Goal: Information Seeking & Learning: Learn about a topic

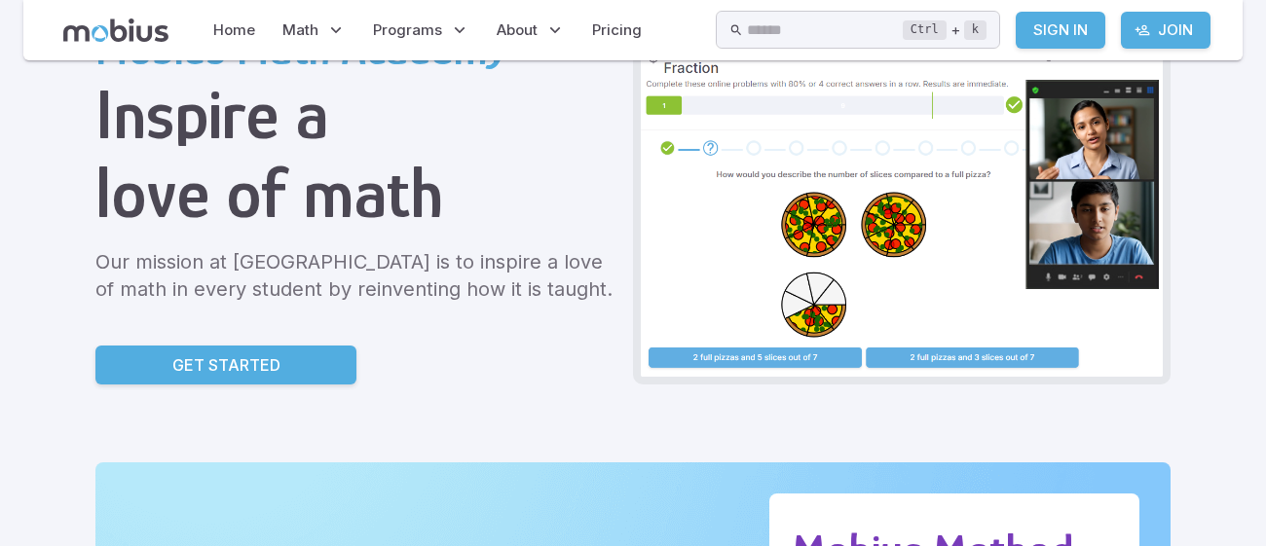
scroll to position [119, 0]
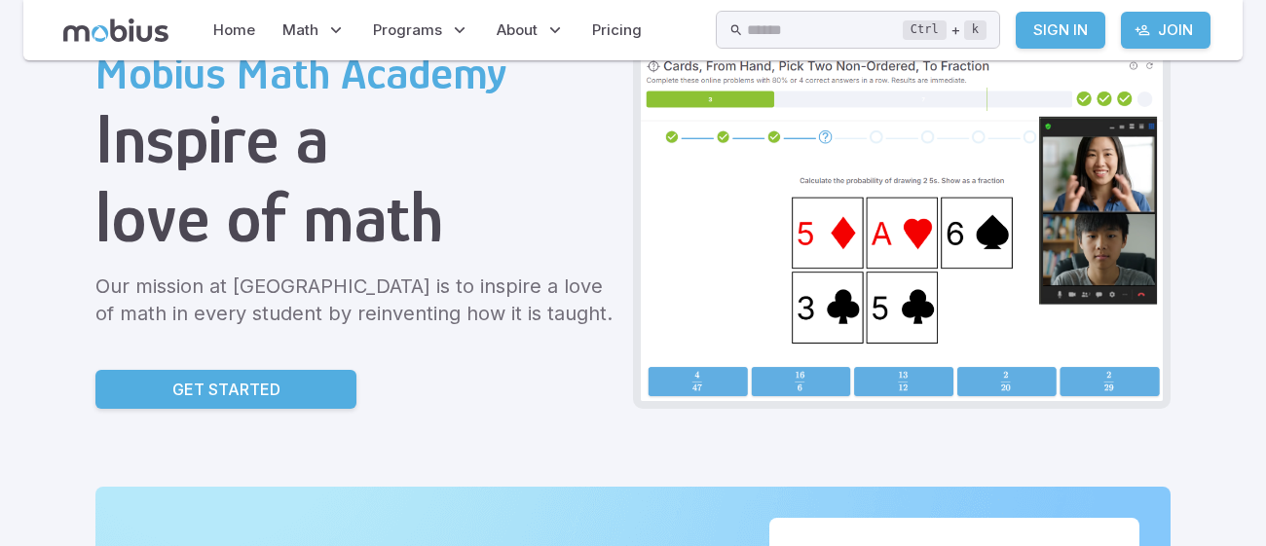
click at [215, 386] on p "Get Started" at bounding box center [226, 389] width 108 height 23
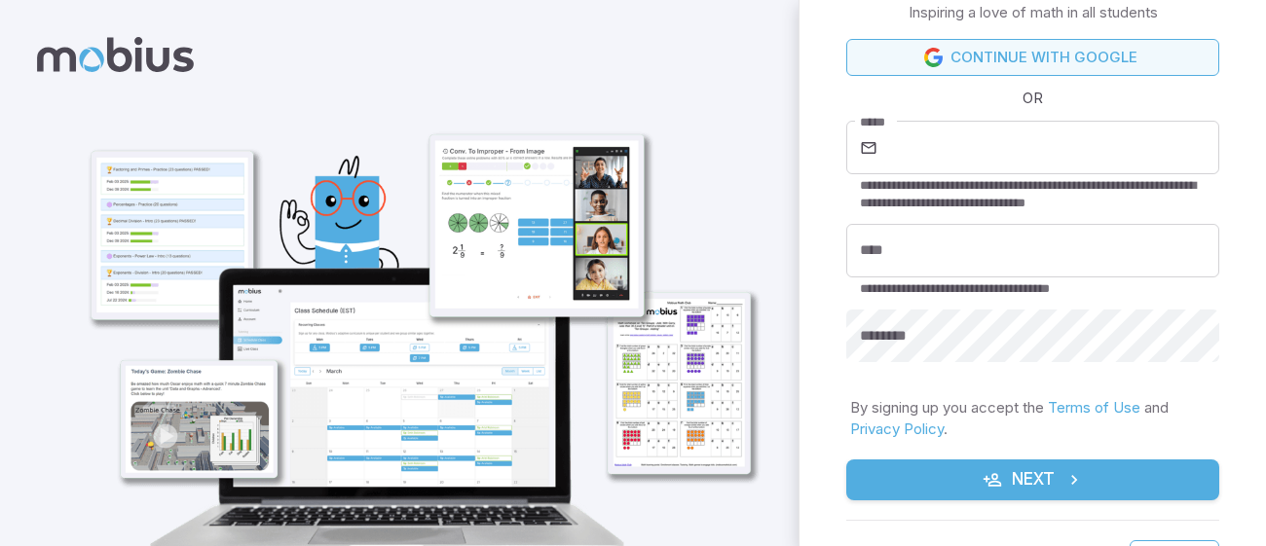
click at [1082, 57] on link "Continue with Google" at bounding box center [1032, 57] width 373 height 37
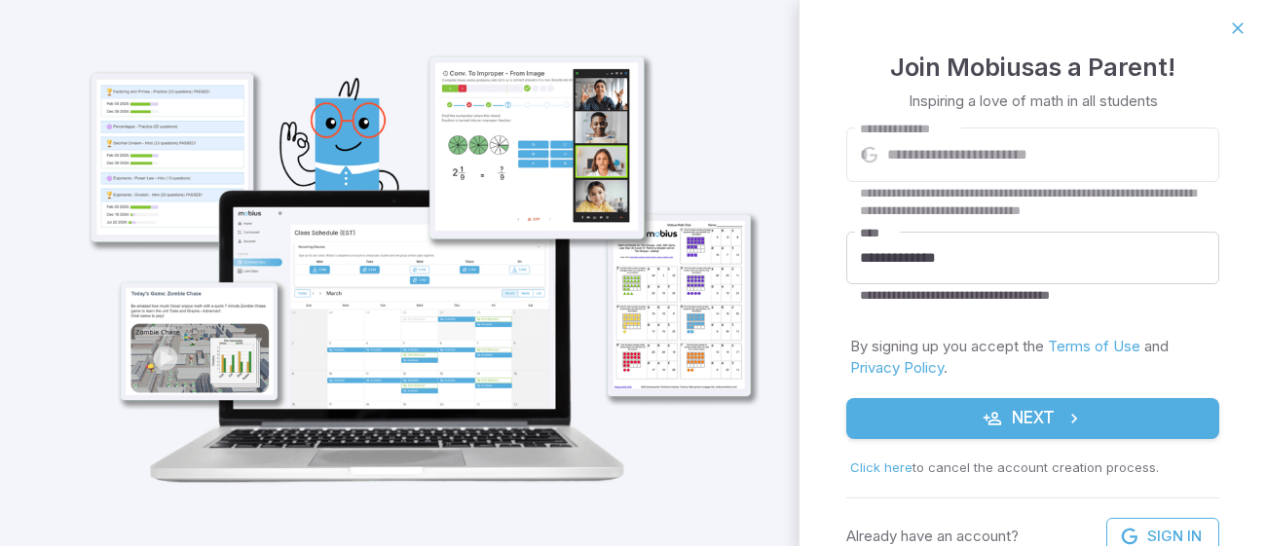
scroll to position [80, 0]
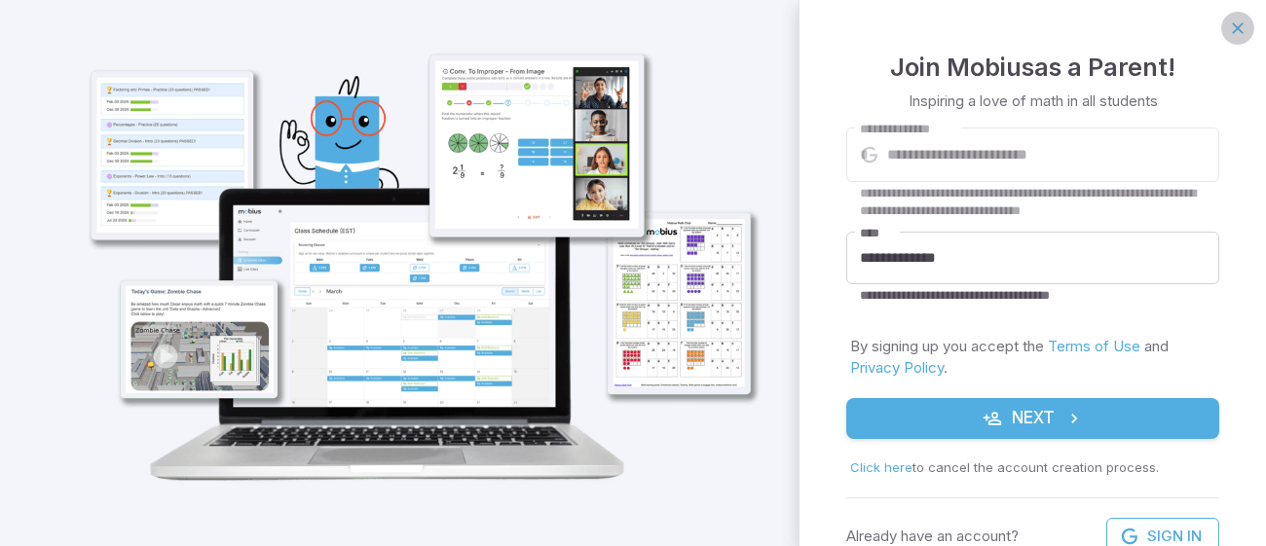
click at [1242, 33] on icon "button" at bounding box center [1237, 28] width 19 height 19
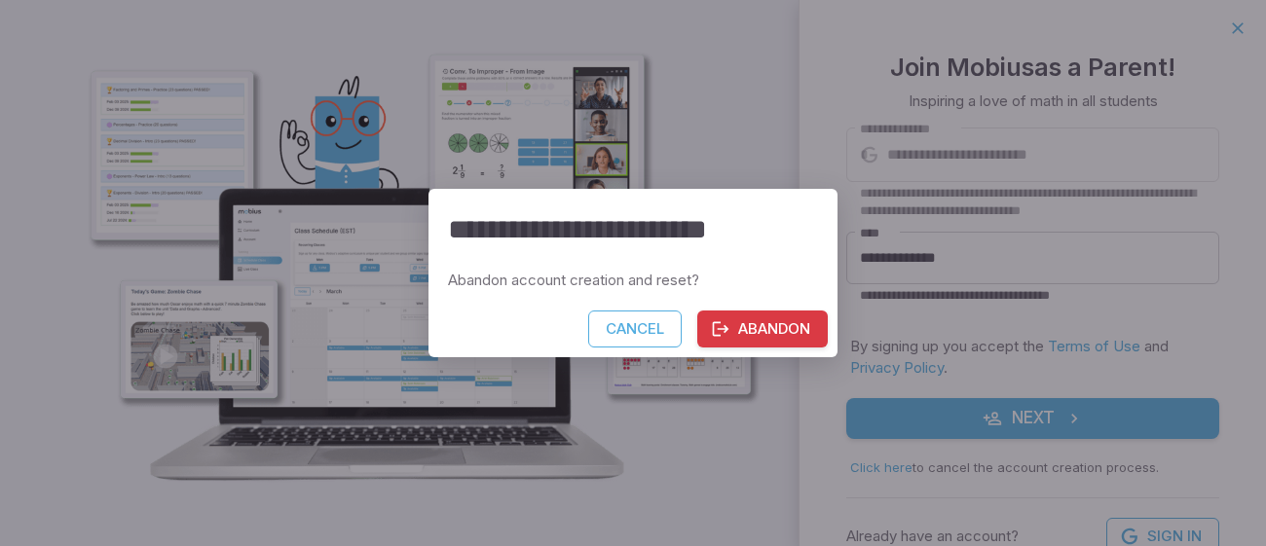
click at [747, 323] on button "Abandon" at bounding box center [762, 329] width 130 height 37
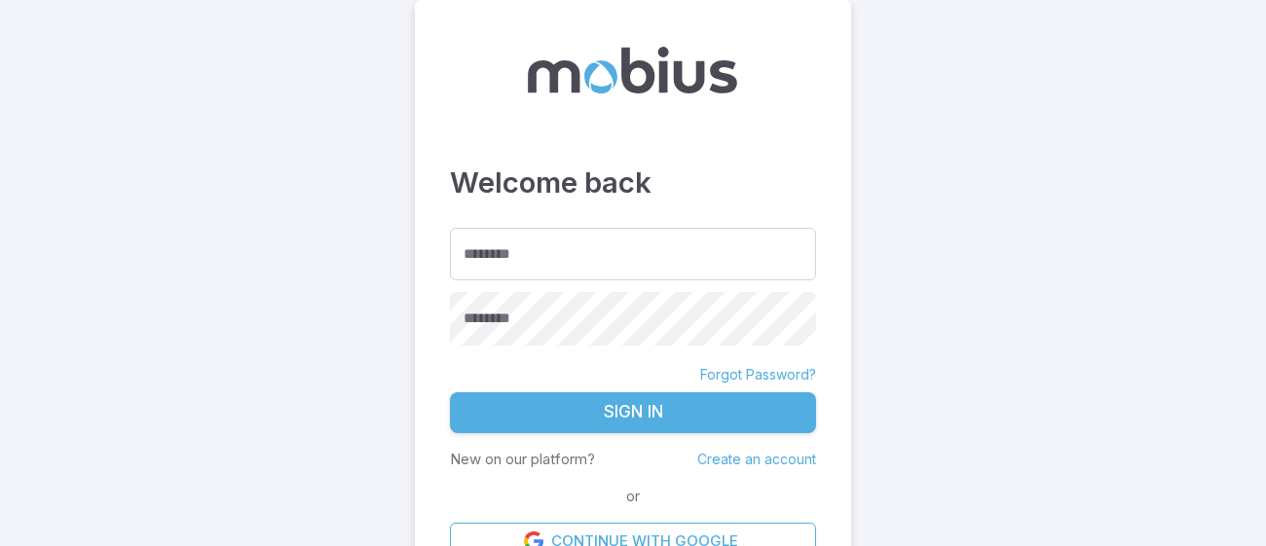
click at [749, 454] on link "Create an account" at bounding box center [756, 459] width 119 height 17
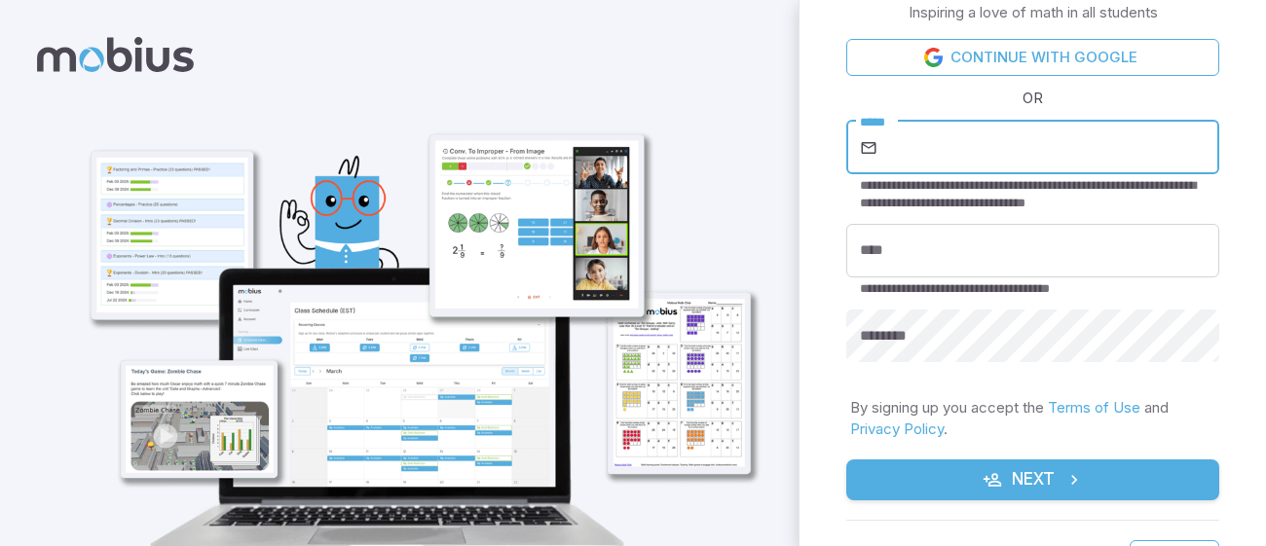
click at [898, 142] on input "*****" at bounding box center [1050, 148] width 338 height 55
type input "**********"
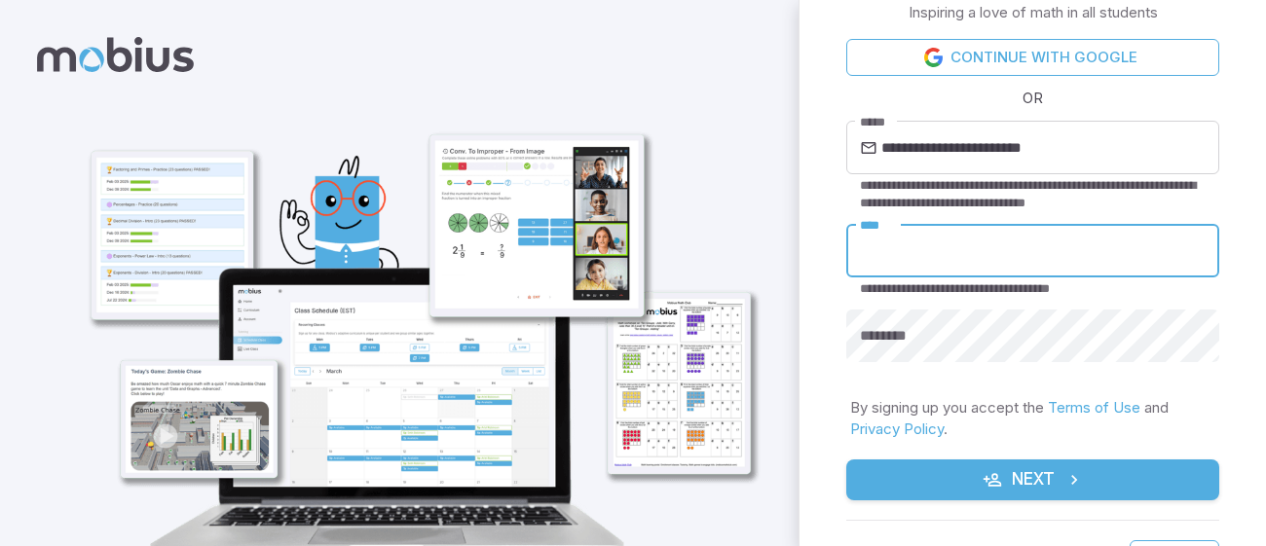
click at [961, 264] on input "****" at bounding box center [1032, 251] width 373 height 54
type input "**********"
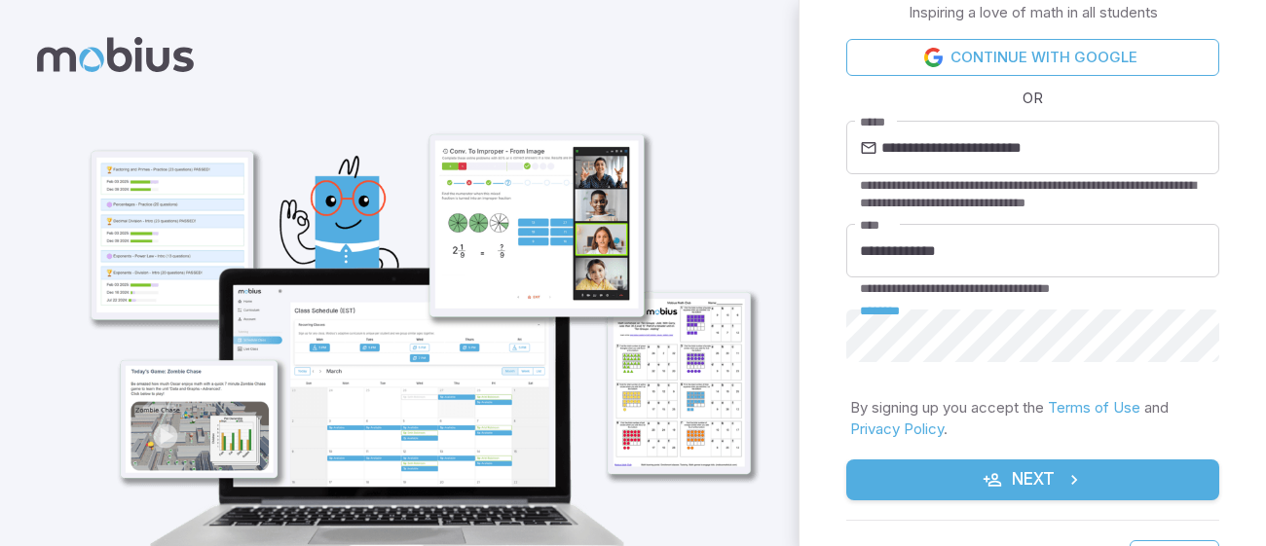
click at [698, 347] on div "**********" at bounding box center [633, 322] width 1266 height 644
click at [1024, 468] on button "Next" at bounding box center [1032, 480] width 373 height 41
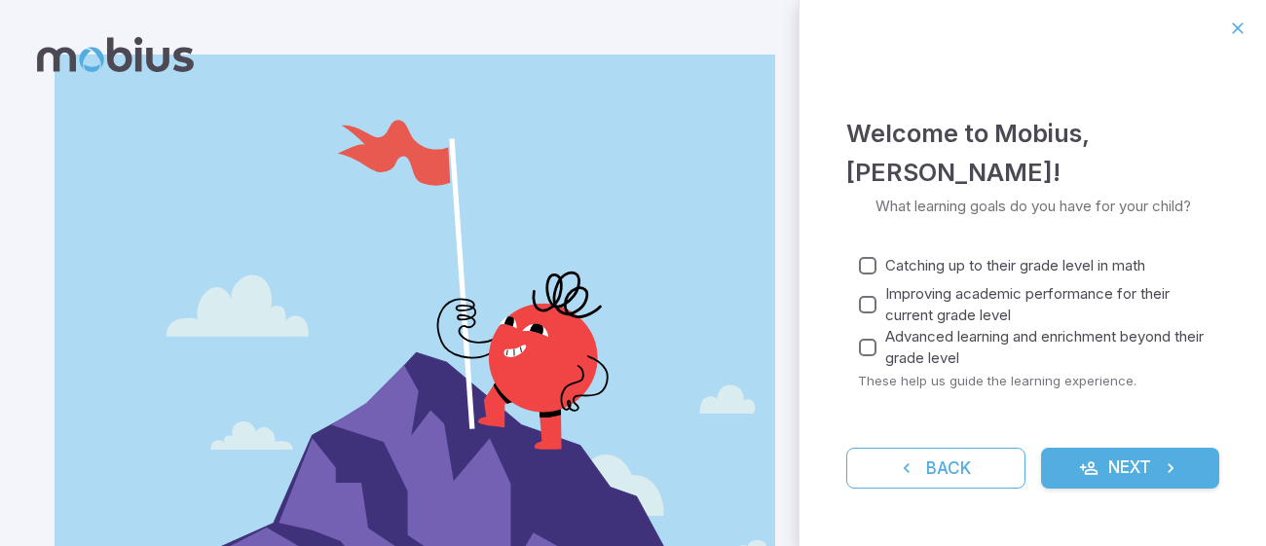
click at [1172, 480] on button "Next" at bounding box center [1130, 468] width 179 height 41
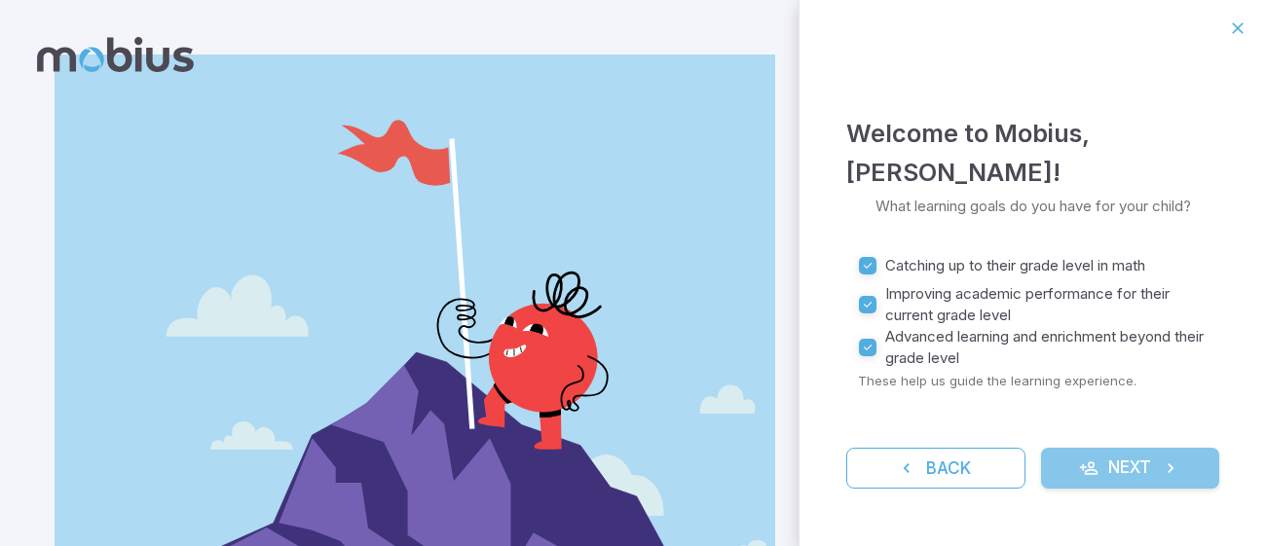
click at [1108, 470] on button "Next" at bounding box center [1130, 468] width 179 height 41
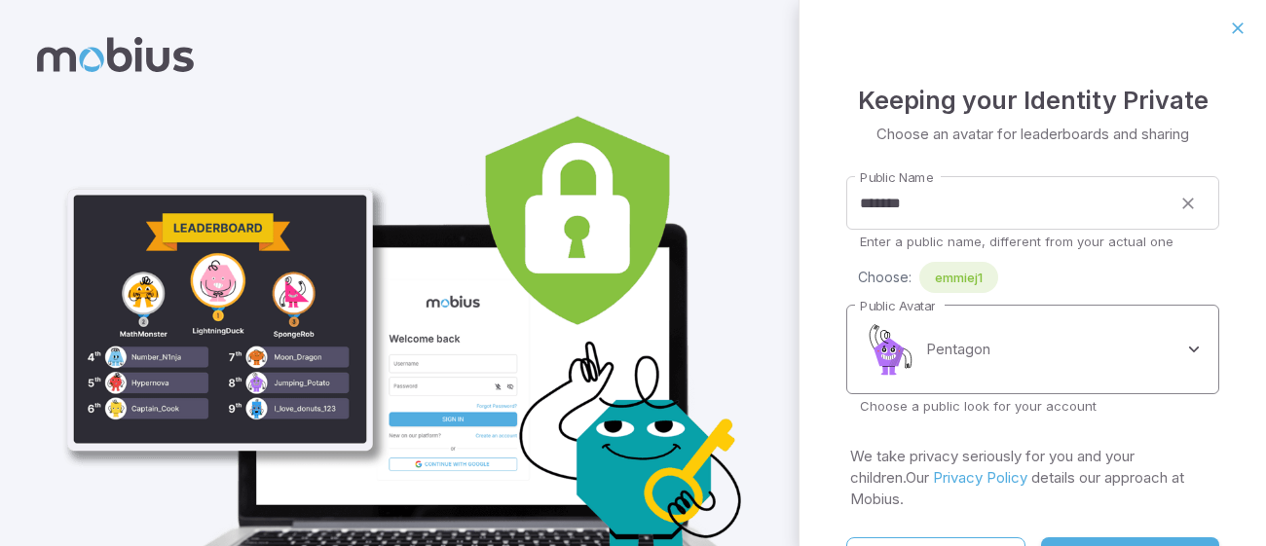
click at [1008, 376] on body "**********" at bounding box center [633, 337] width 1266 height 675
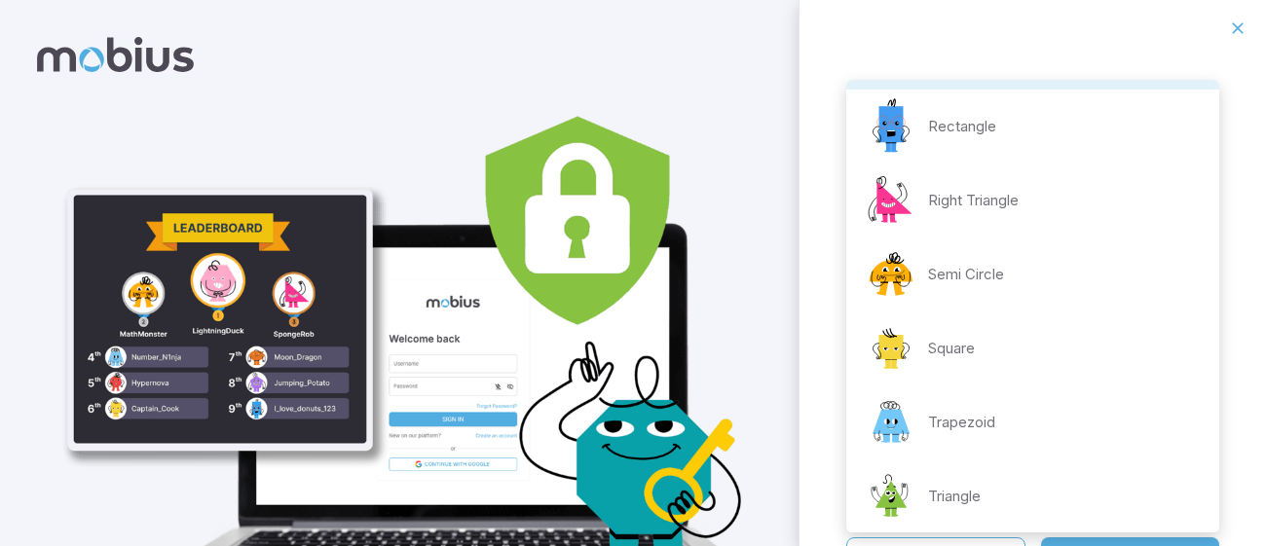
scroll to position [450, 0]
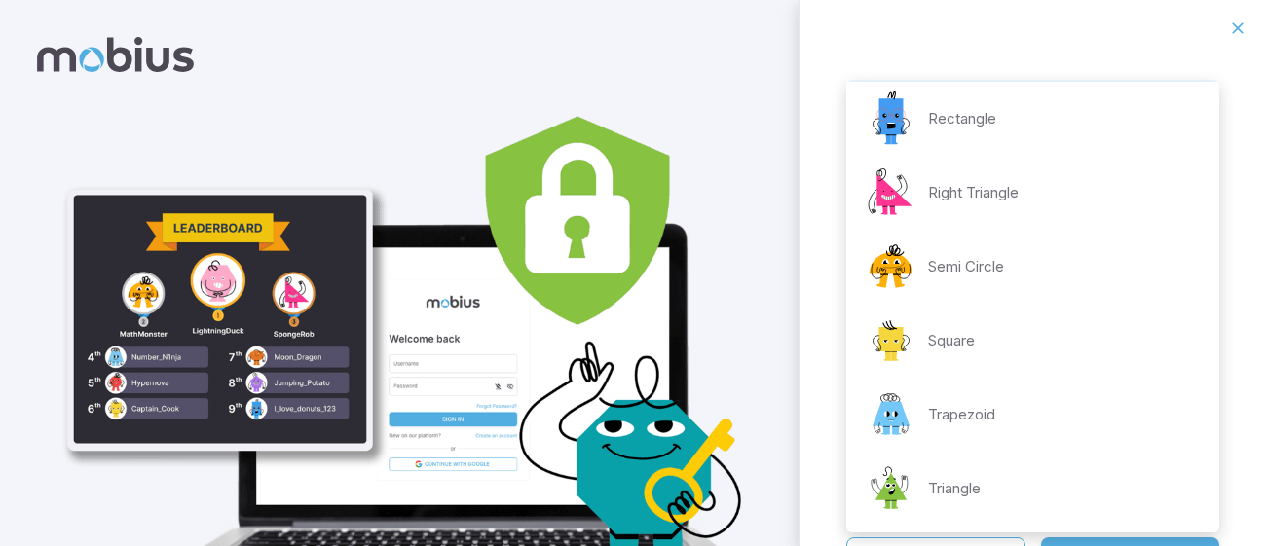
click at [977, 436] on div "Trapezoid" at bounding box center [928, 415] width 133 height 58
type input "**********"
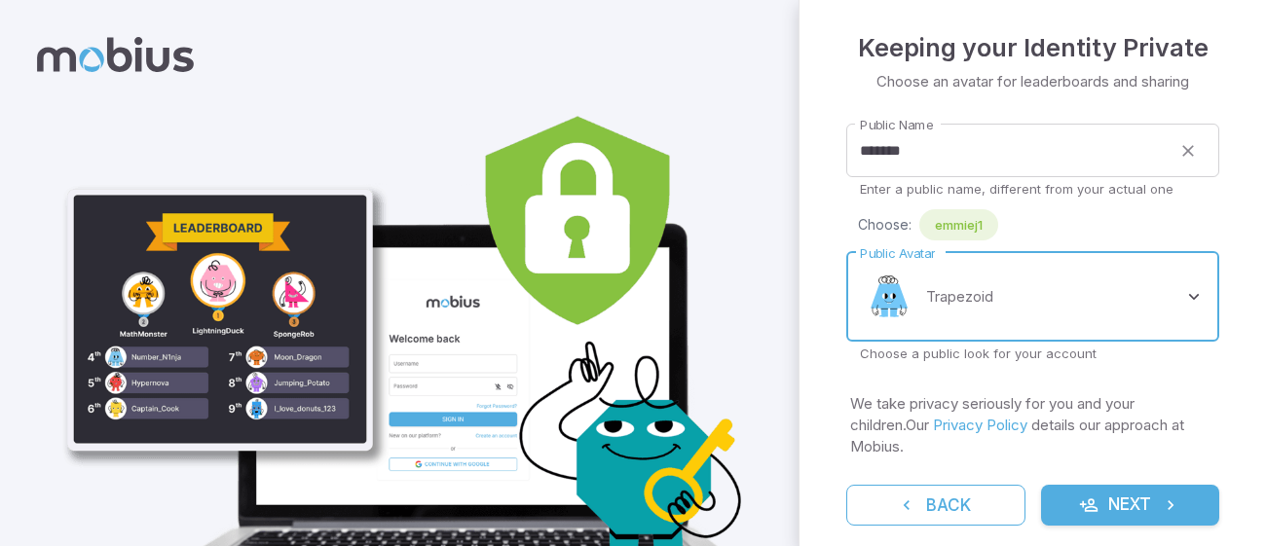
scroll to position [56, 0]
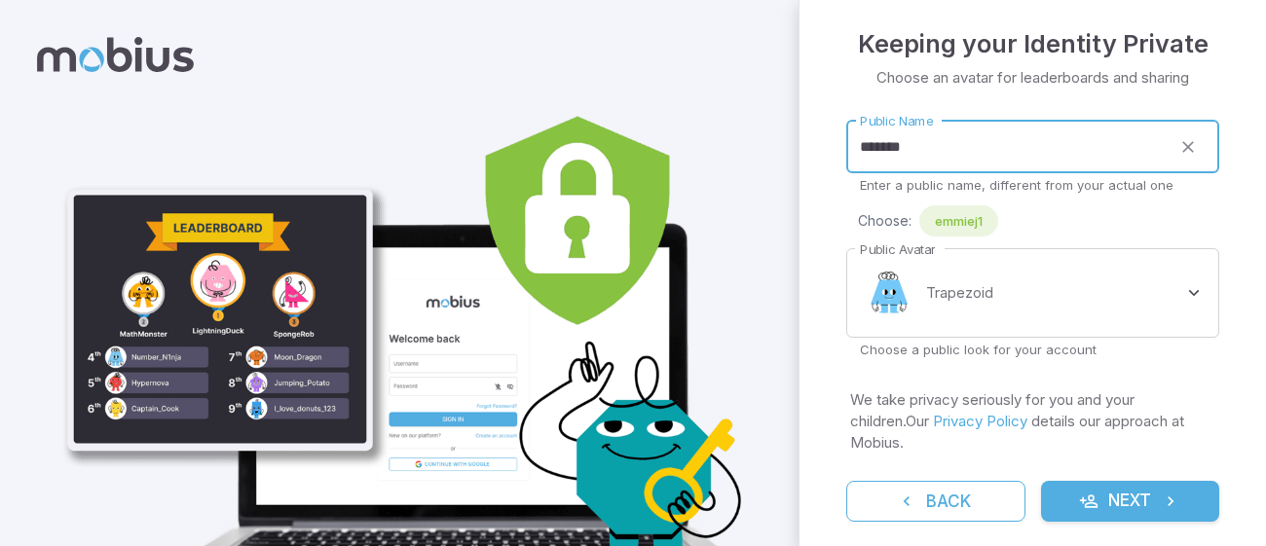
click at [1027, 155] on input "*******" at bounding box center [1008, 147] width 324 height 54
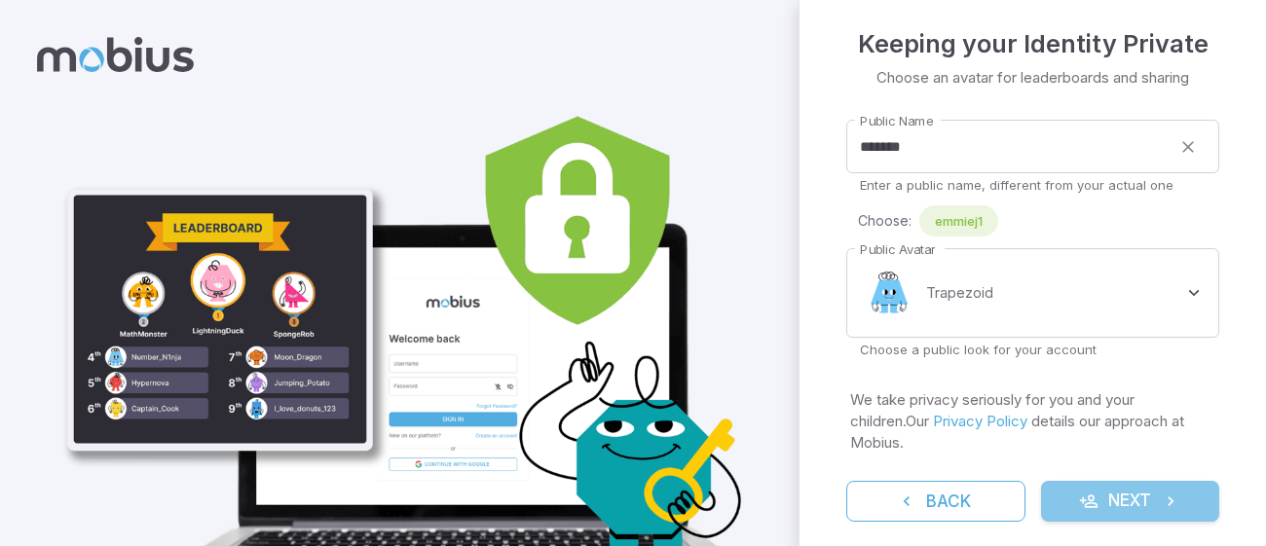
click at [1140, 493] on button "Next" at bounding box center [1130, 501] width 179 height 41
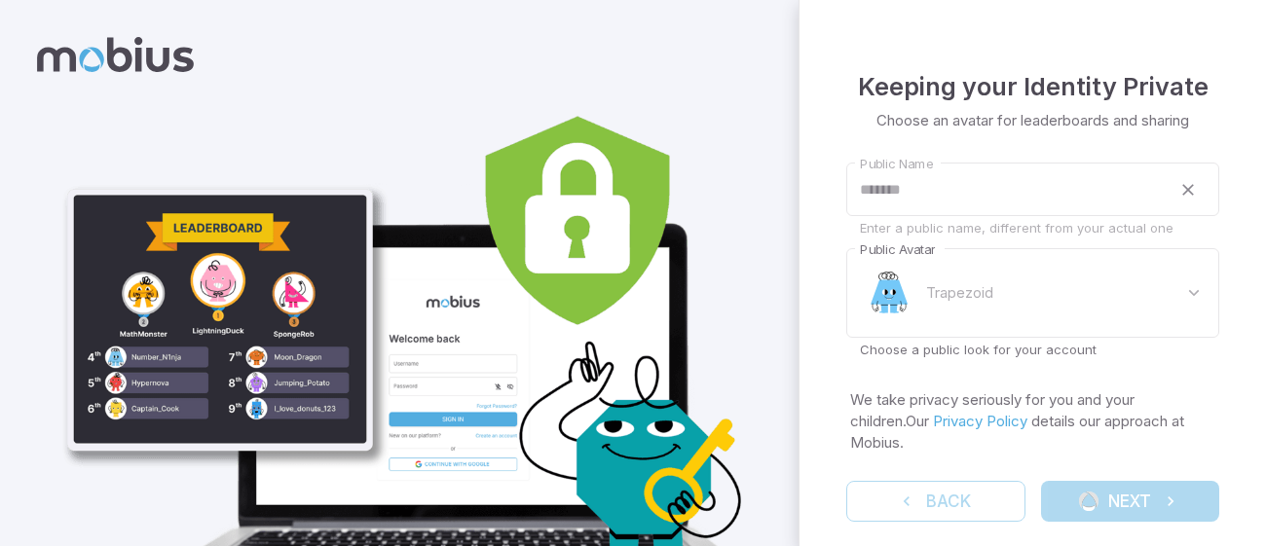
scroll to position [0, 0]
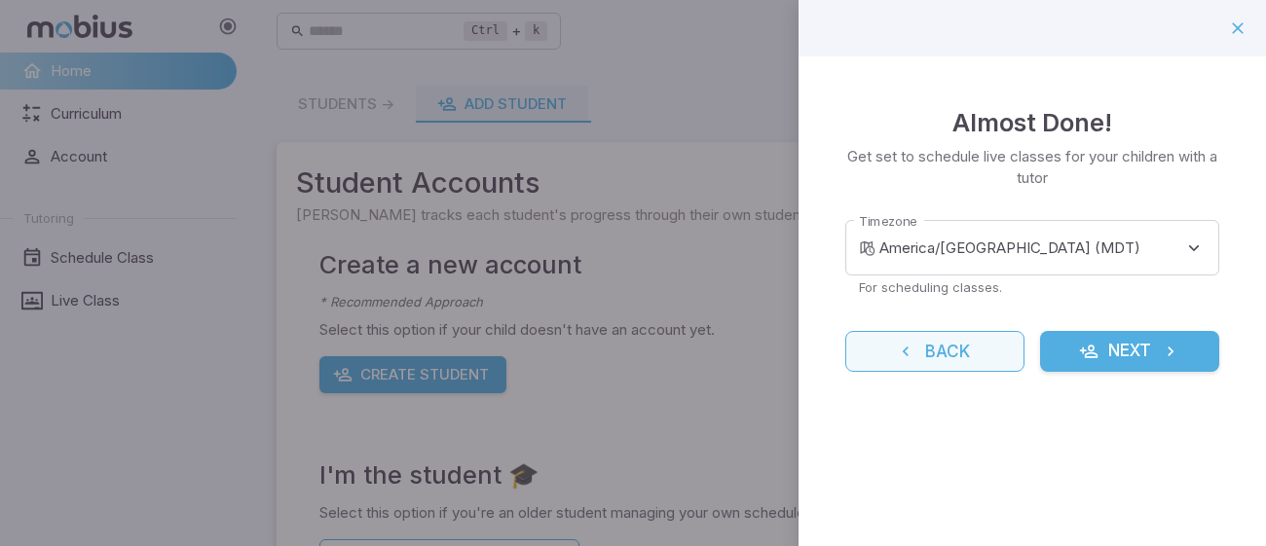
click at [933, 347] on button "Back" at bounding box center [934, 351] width 179 height 41
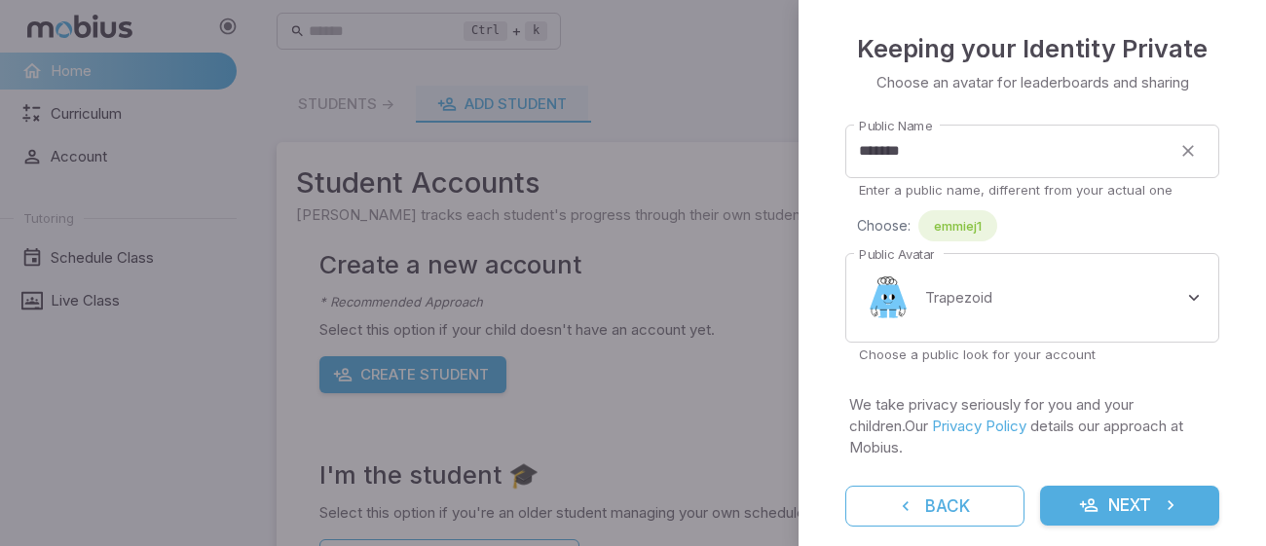
scroll to position [78, 0]
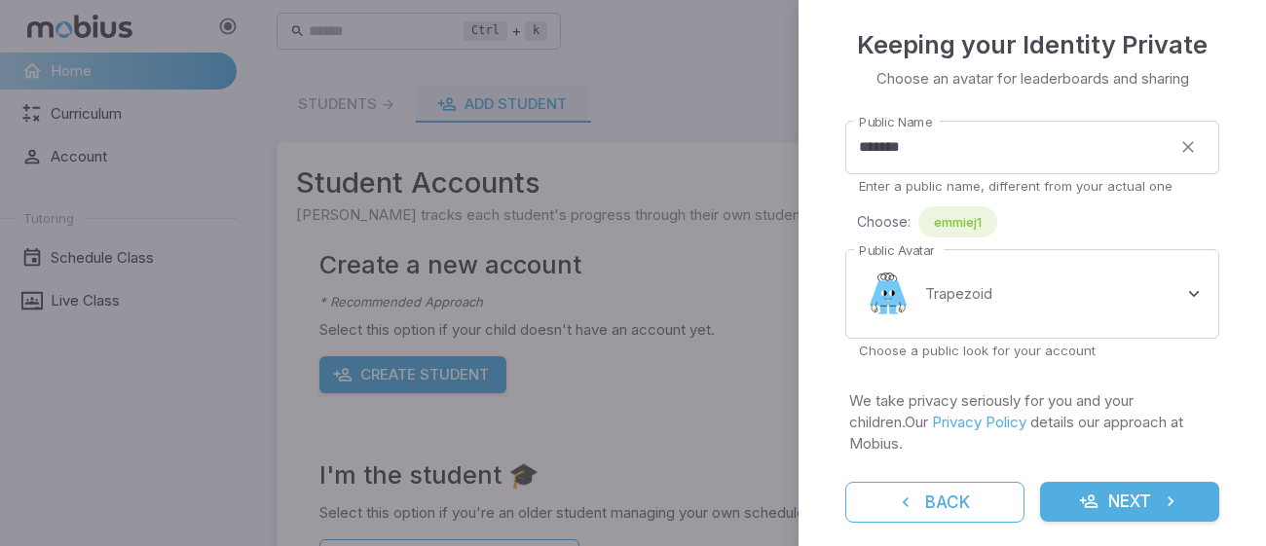
click at [1137, 482] on button "Next" at bounding box center [1129, 502] width 179 height 41
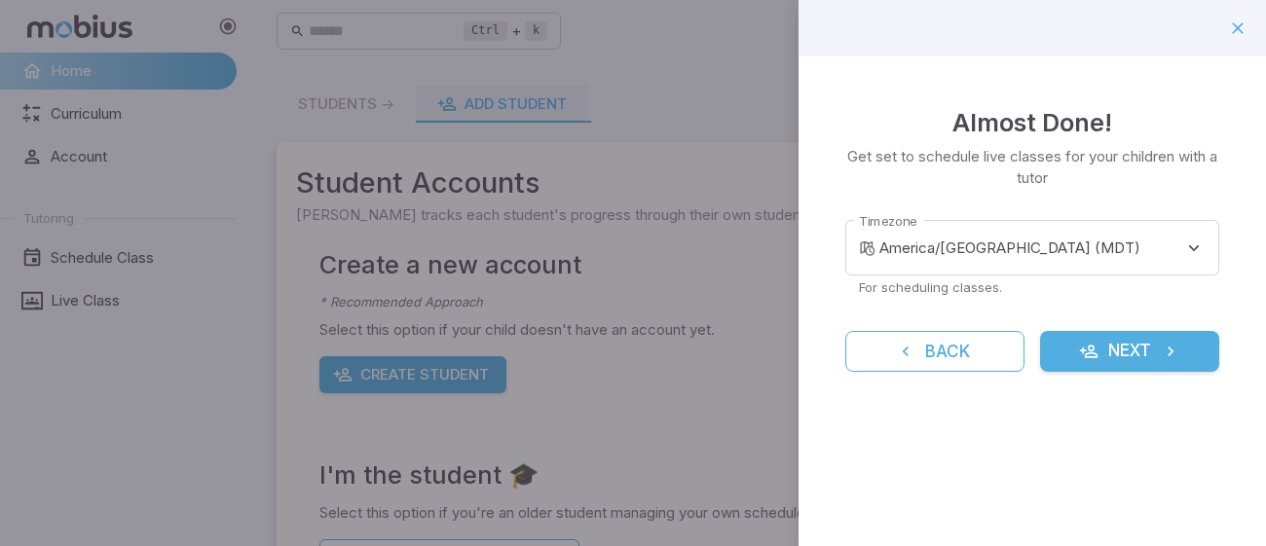
scroll to position [0, 0]
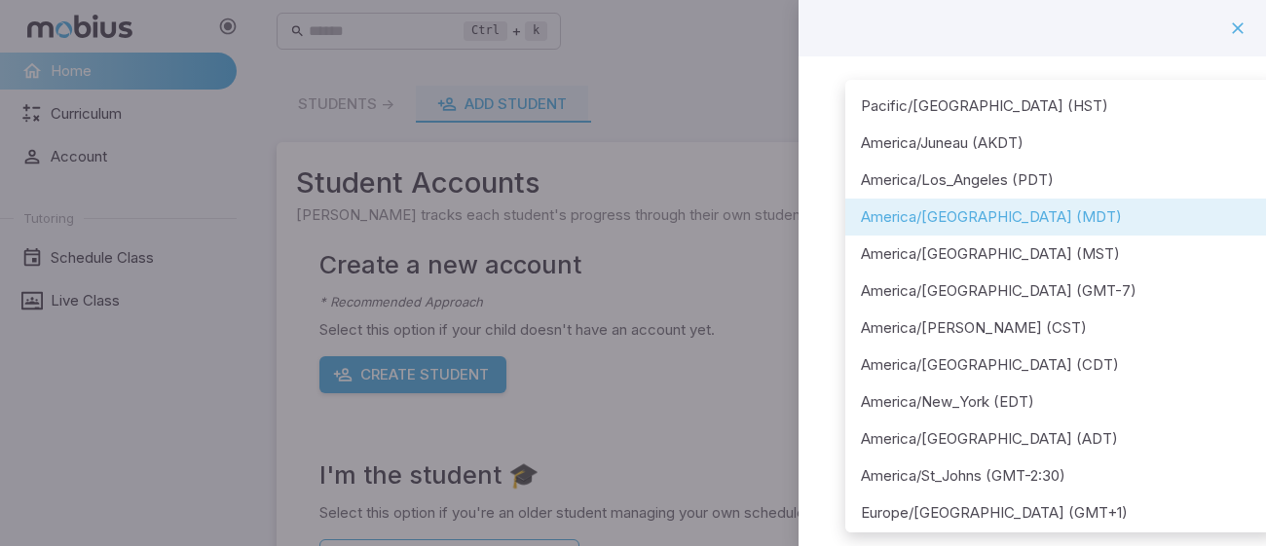
click at [1201, 246] on body "**********" at bounding box center [633, 385] width 1266 height 771
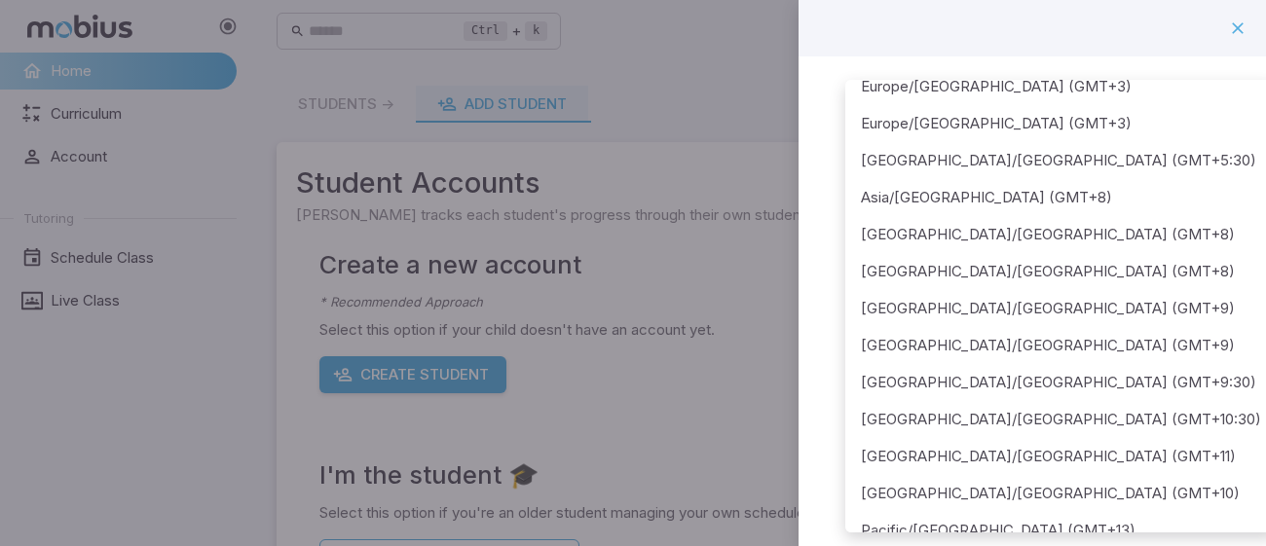
scroll to position [523, 0]
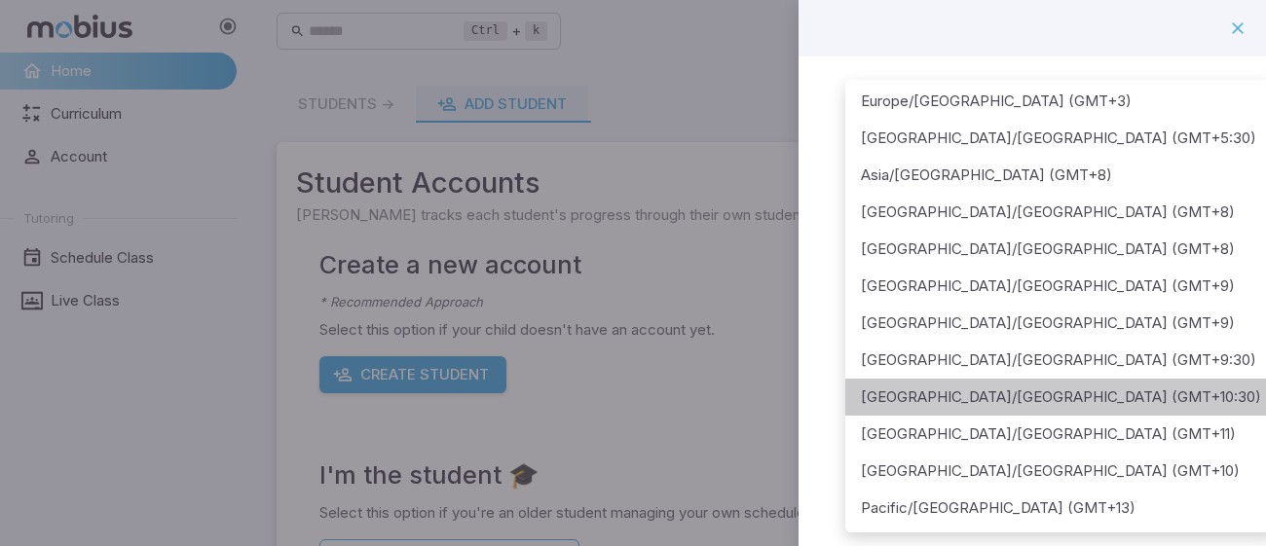
click at [1207, 384] on li "[GEOGRAPHIC_DATA]/[GEOGRAPHIC_DATA] (GMT+10:30)" at bounding box center [1060, 397] width 431 height 37
type input "**********"
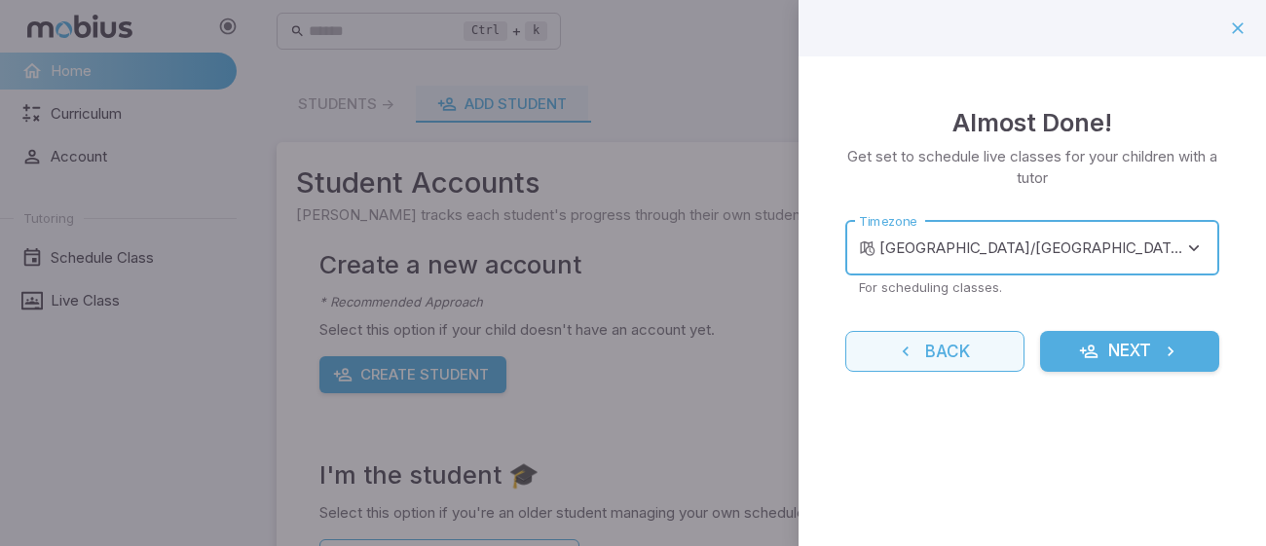
click at [952, 358] on button "Back" at bounding box center [934, 351] width 179 height 41
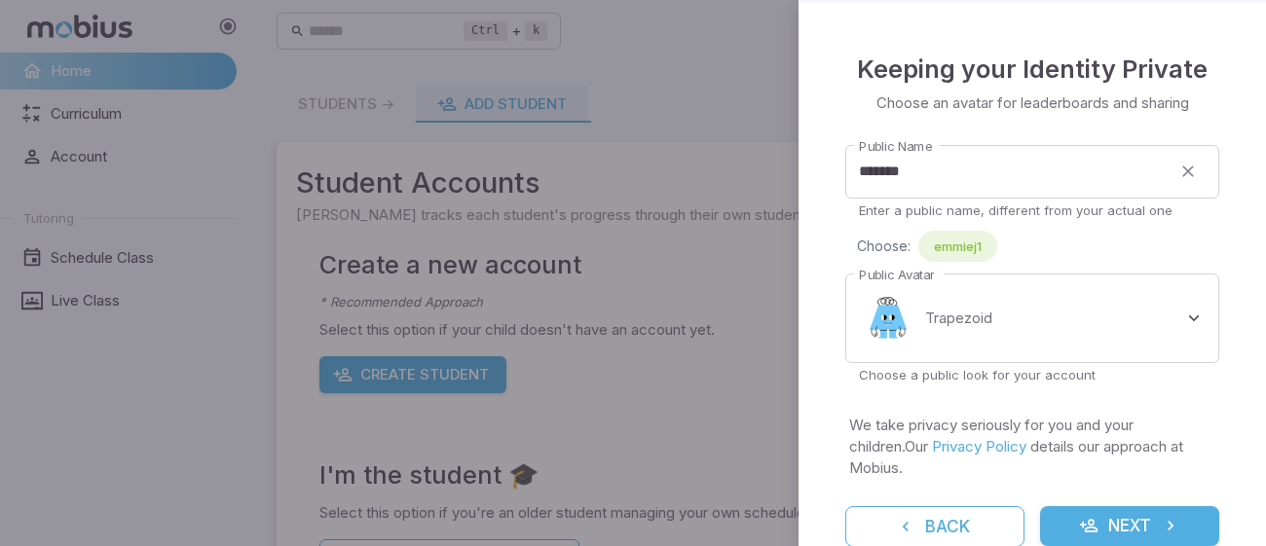
scroll to position [78, 0]
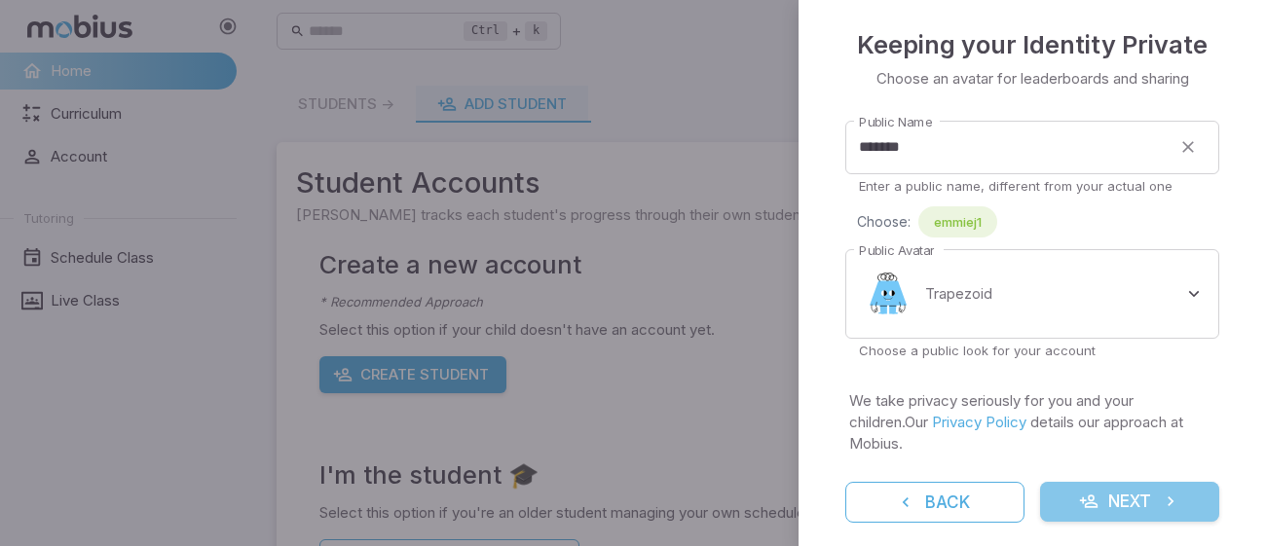
click at [1162, 492] on icon "submit" at bounding box center [1170, 501] width 19 height 19
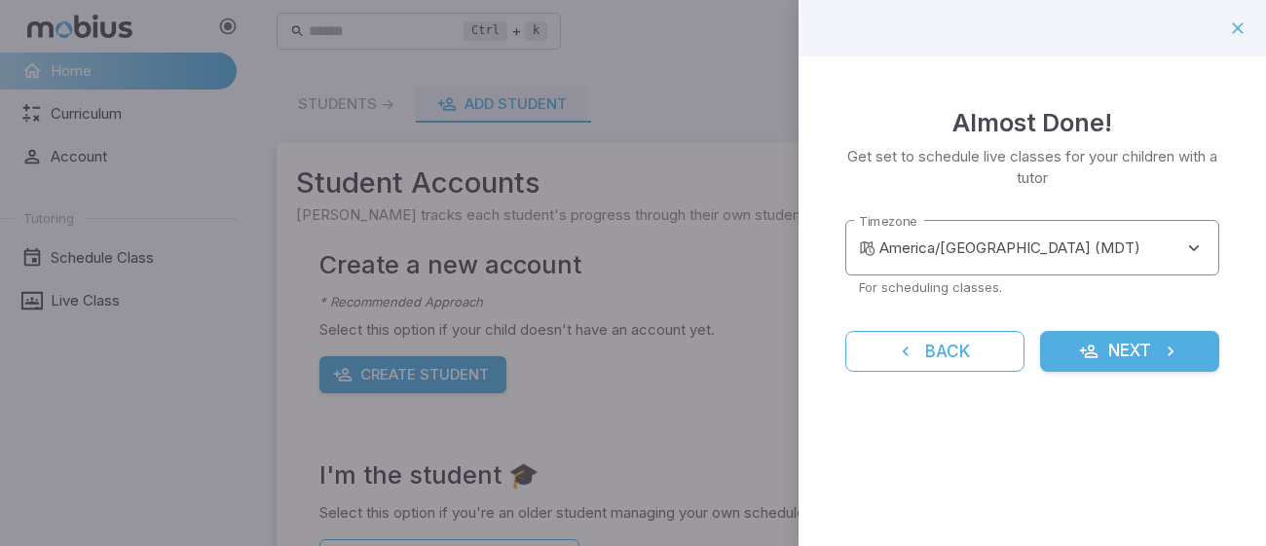
click at [1196, 251] on body "**********" at bounding box center [633, 385] width 1266 height 771
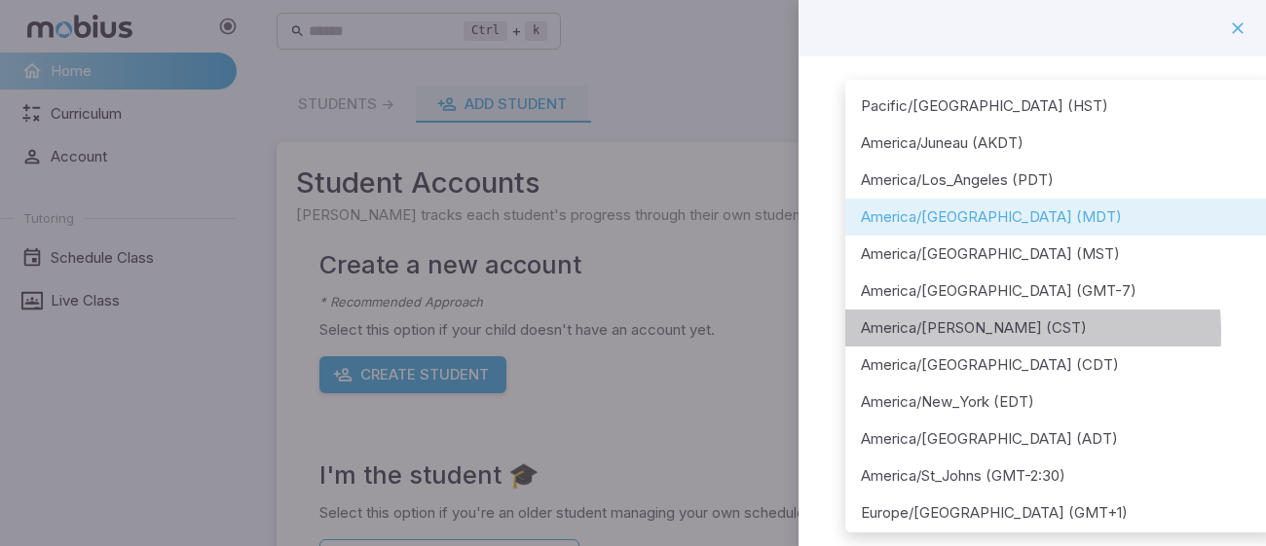
click at [959, 333] on li "America/[PERSON_NAME] (CST)" at bounding box center [1060, 328] width 431 height 37
type input "**********"
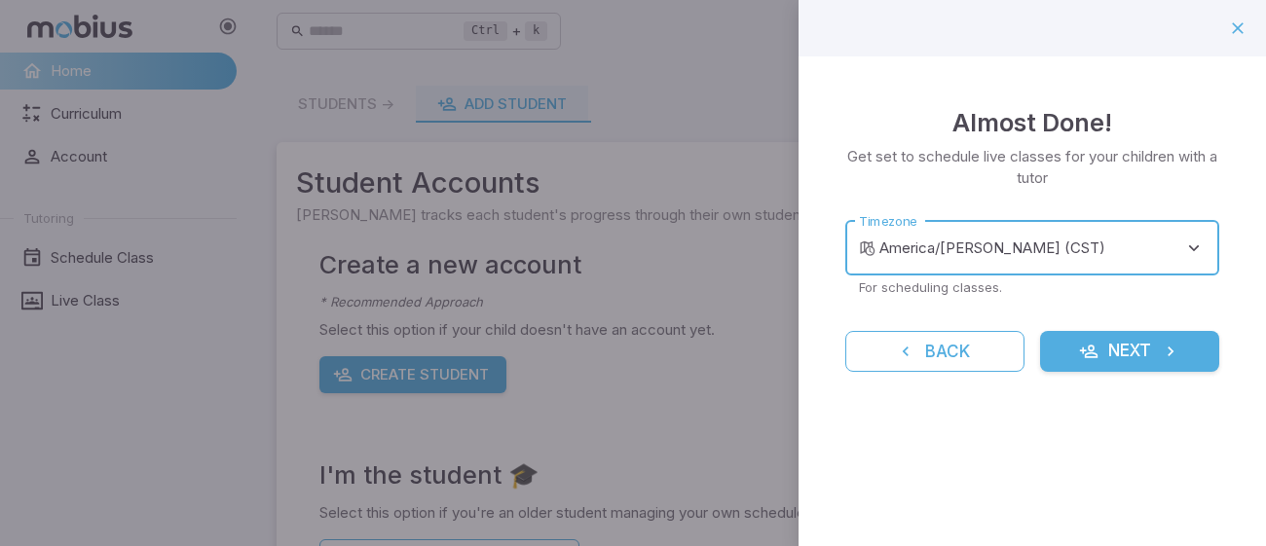
click at [1138, 344] on button "Next" at bounding box center [1129, 351] width 179 height 41
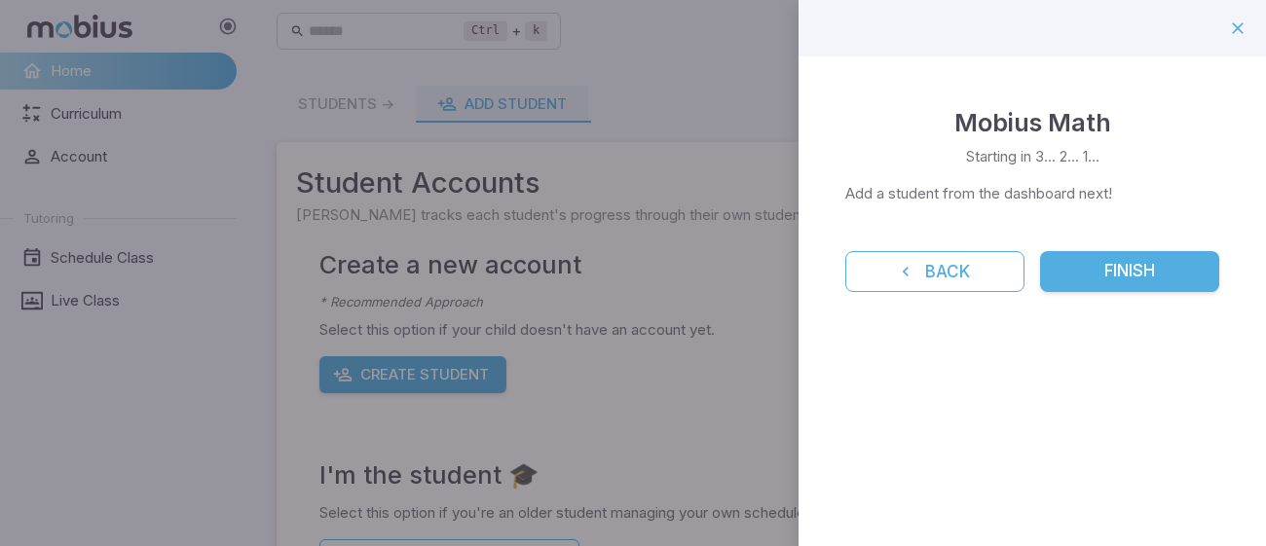
click at [1145, 253] on button "Finish" at bounding box center [1129, 271] width 179 height 41
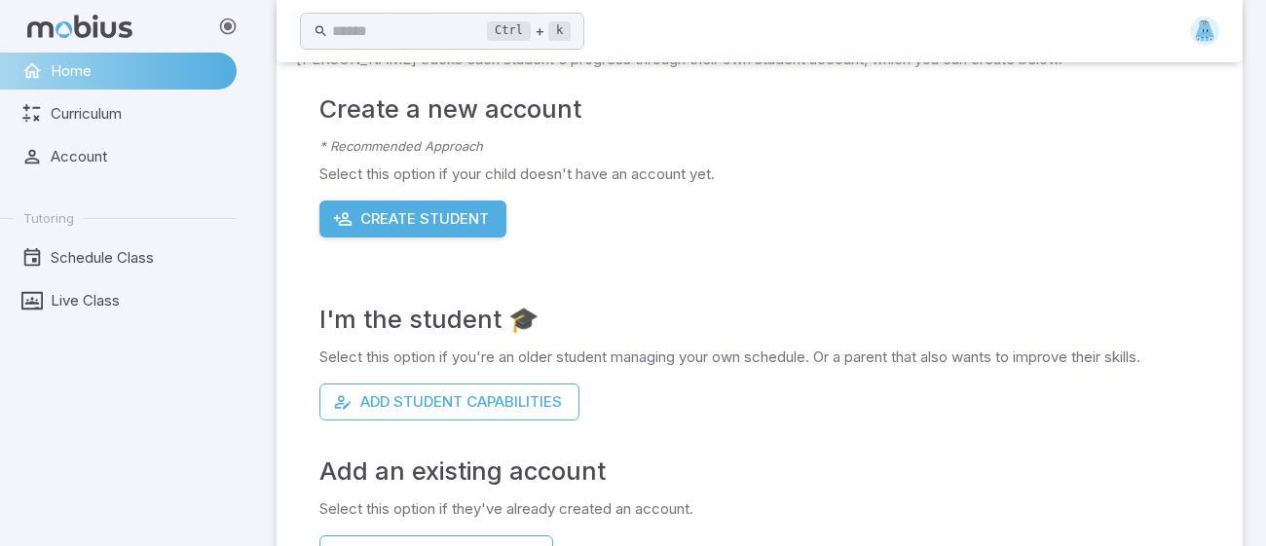
scroll to position [159, 0]
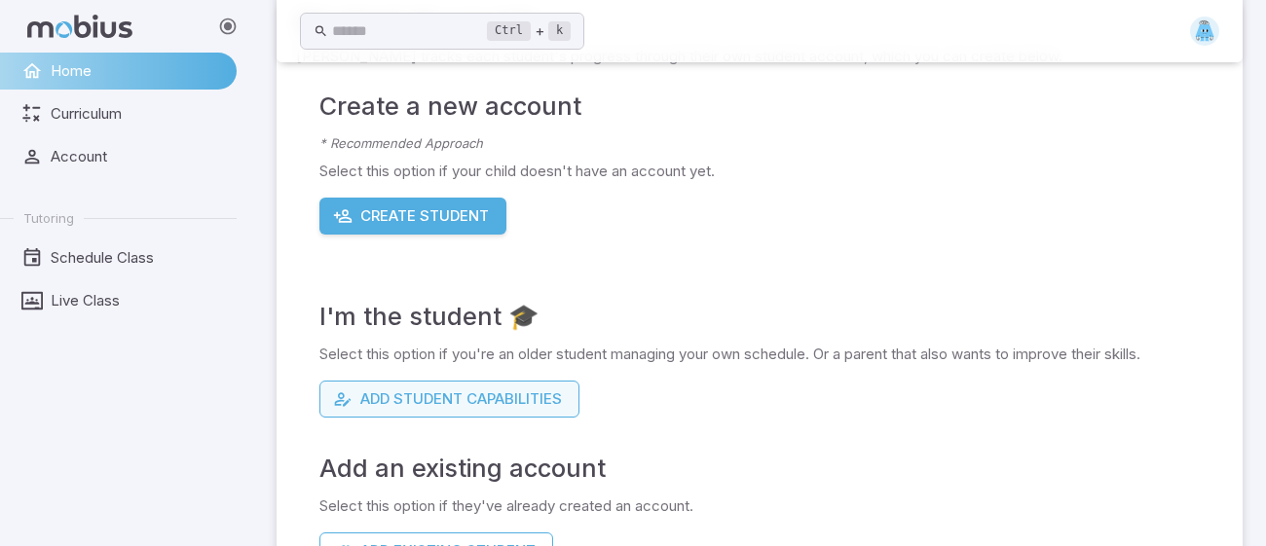
click at [525, 398] on button "Add Student Capabilities" at bounding box center [449, 399] width 260 height 37
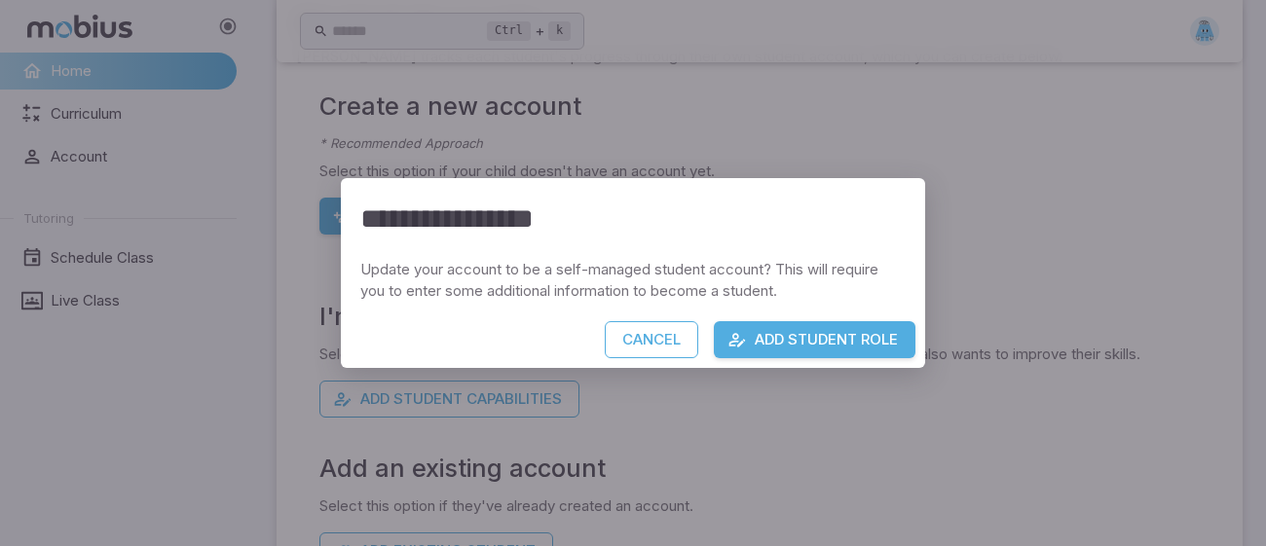
click at [827, 339] on button "Add Student Role" at bounding box center [815, 339] width 202 height 37
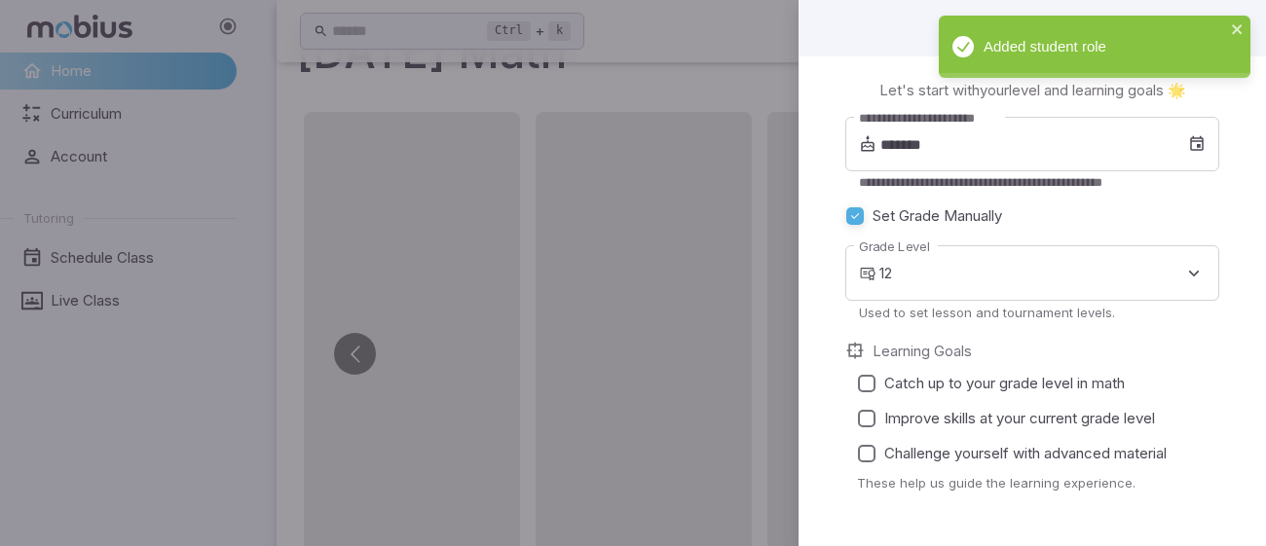
scroll to position [56, 0]
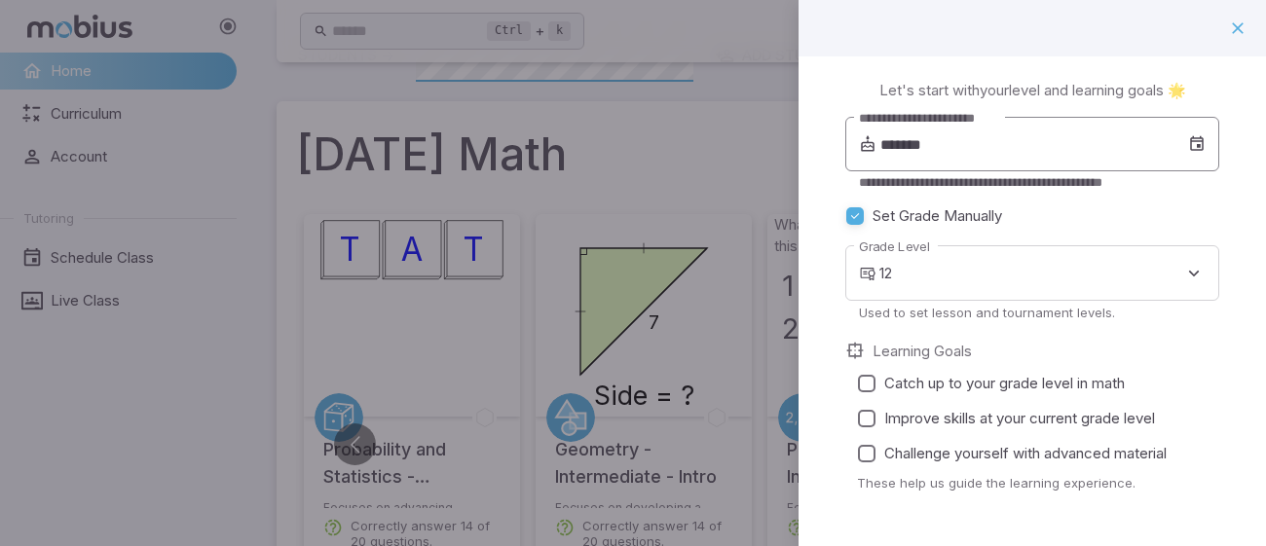
click at [872, 153] on icon at bounding box center [868, 143] width 18 height 19
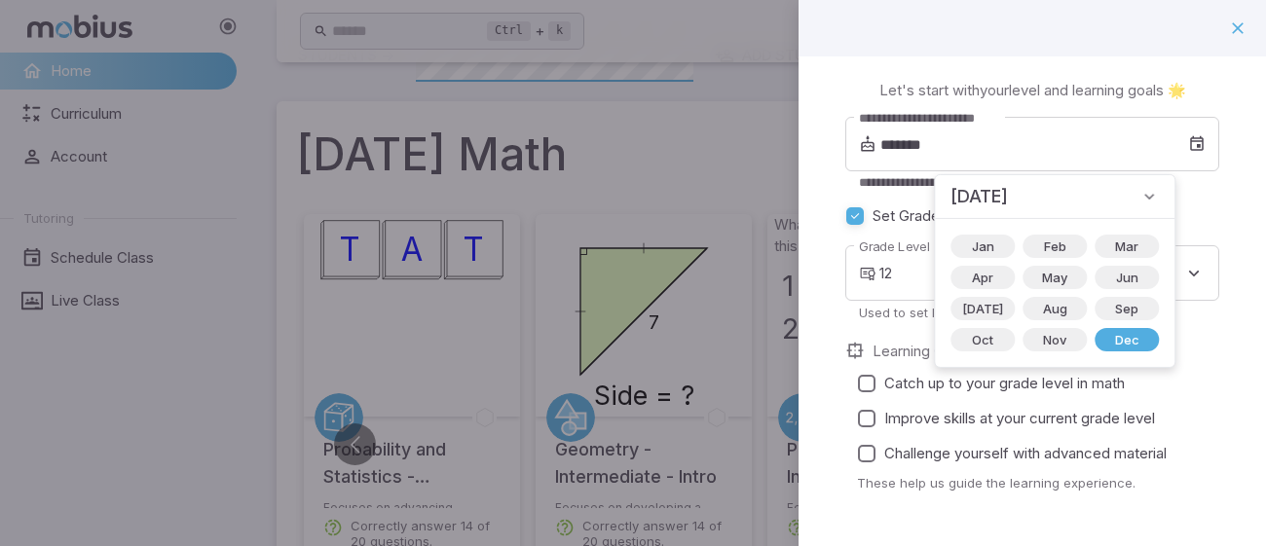
click at [1139, 196] on icon at bounding box center [1148, 196] width 19 height 19
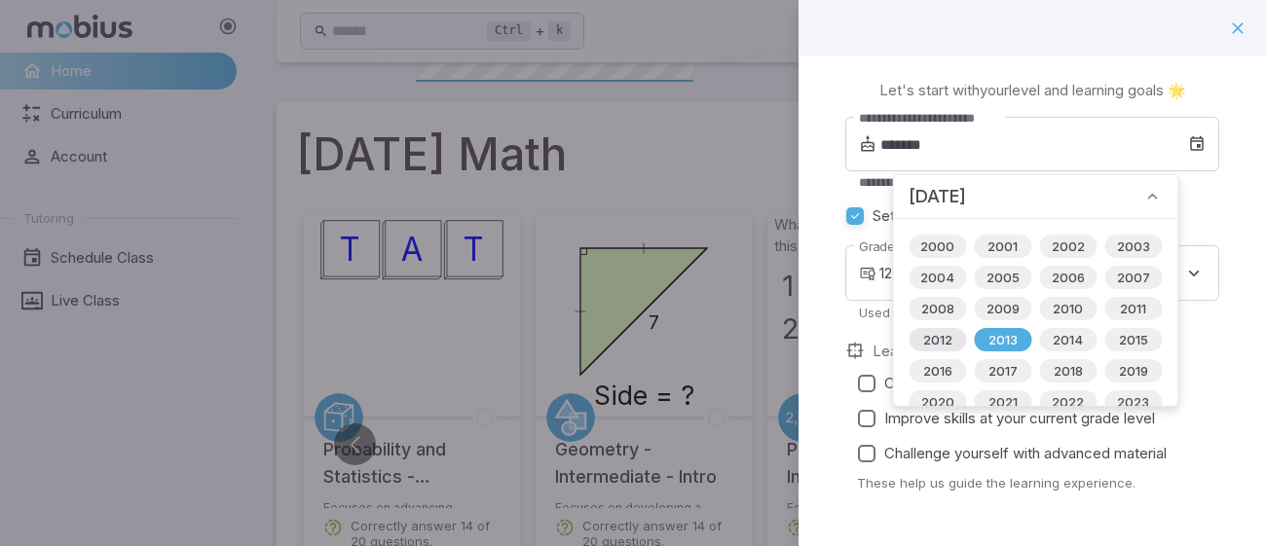
click at [930, 342] on span "2012" at bounding box center [937, 339] width 53 height 19
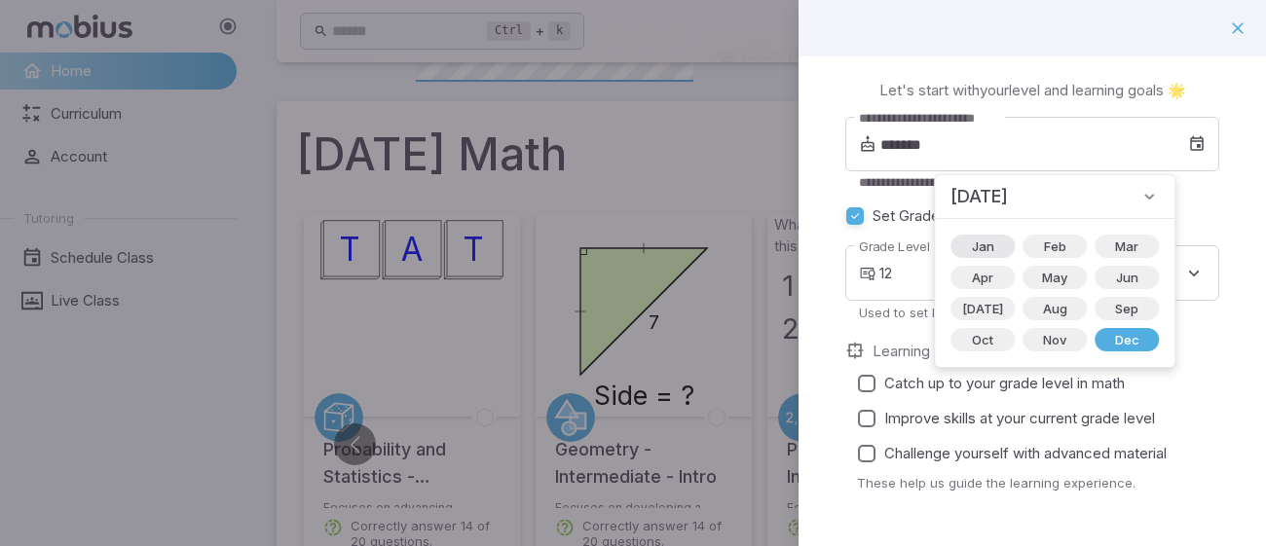
click at [973, 244] on span "Jan" at bounding box center [983, 246] width 46 height 19
type input "*******"
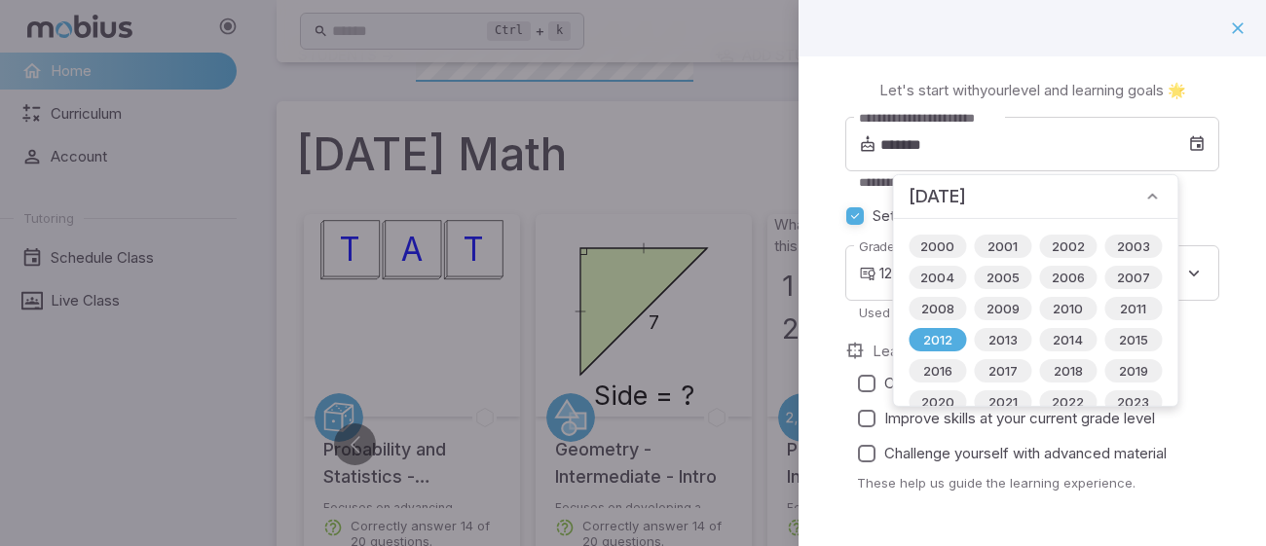
click at [1215, 195] on div "**********" at bounding box center [1032, 316] width 374 height 398
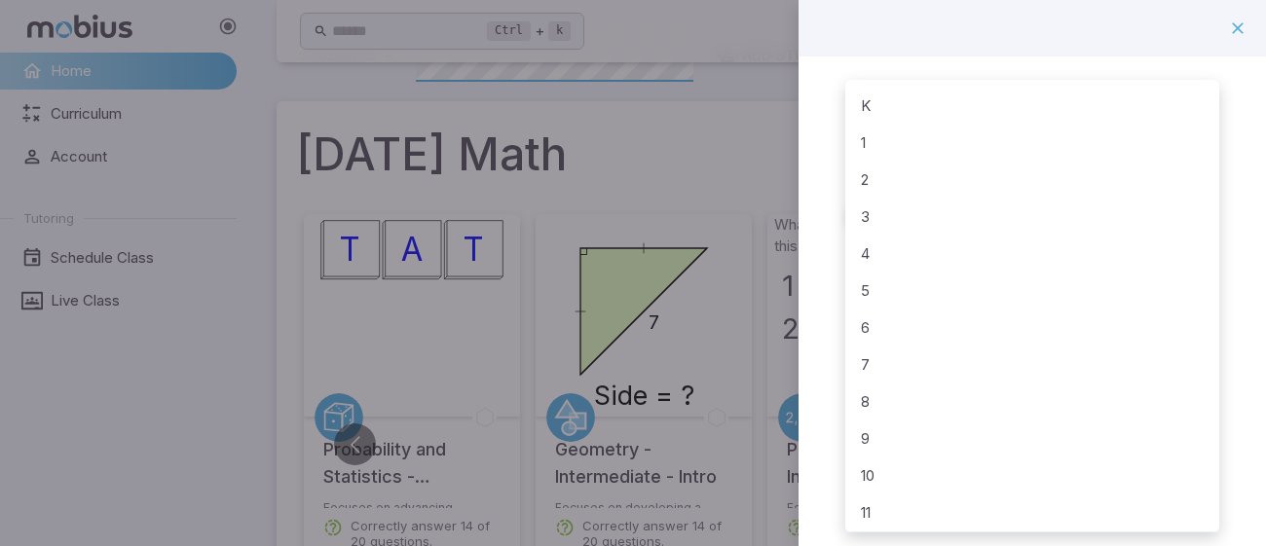
scroll to position [35, 0]
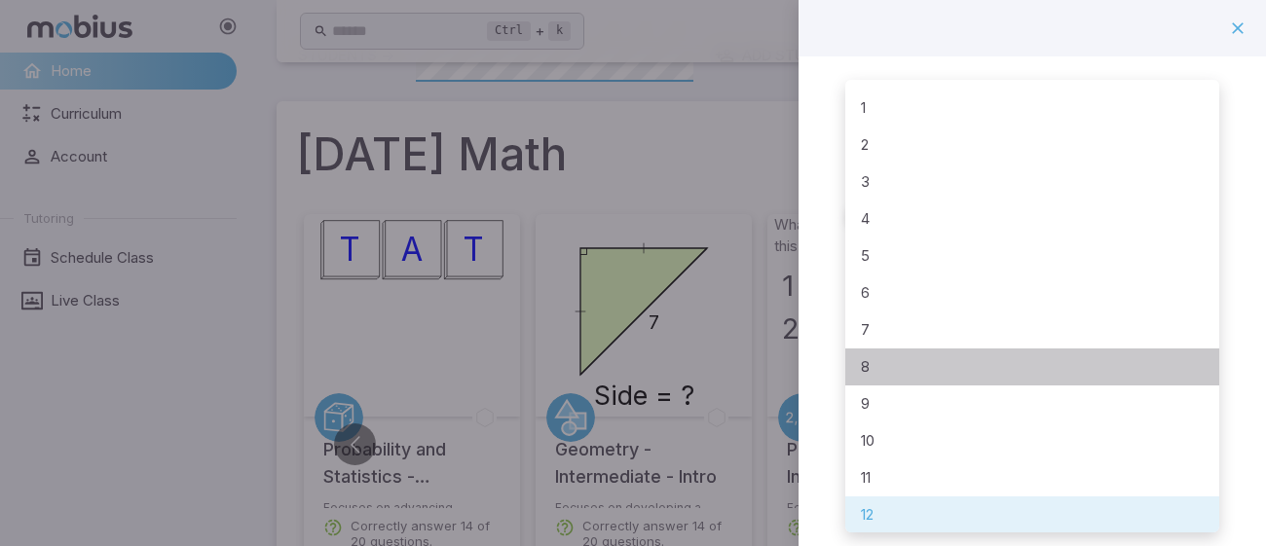
click at [866, 367] on li "8" at bounding box center [1032, 367] width 374 height 37
type input "*"
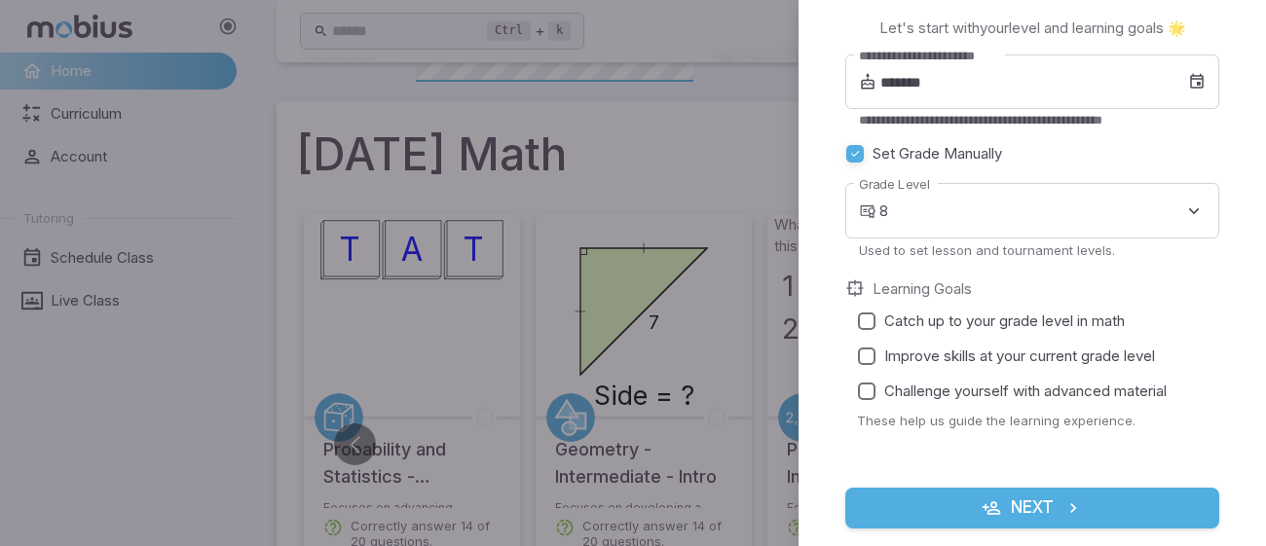
scroll to position [91, 0]
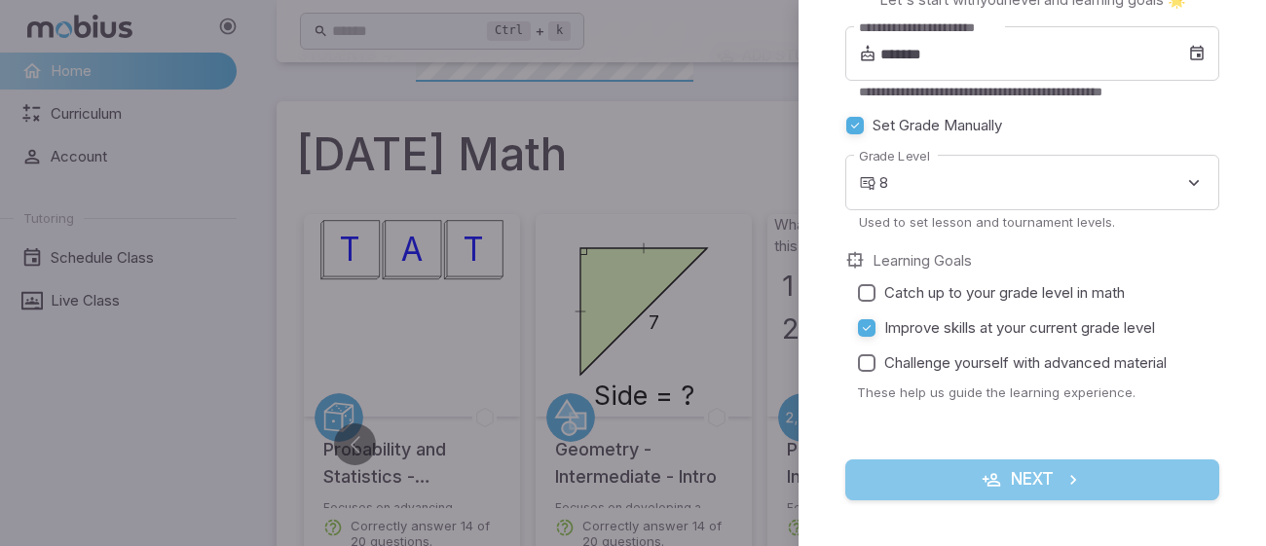
click at [1062, 486] on button "Next" at bounding box center [1032, 480] width 374 height 41
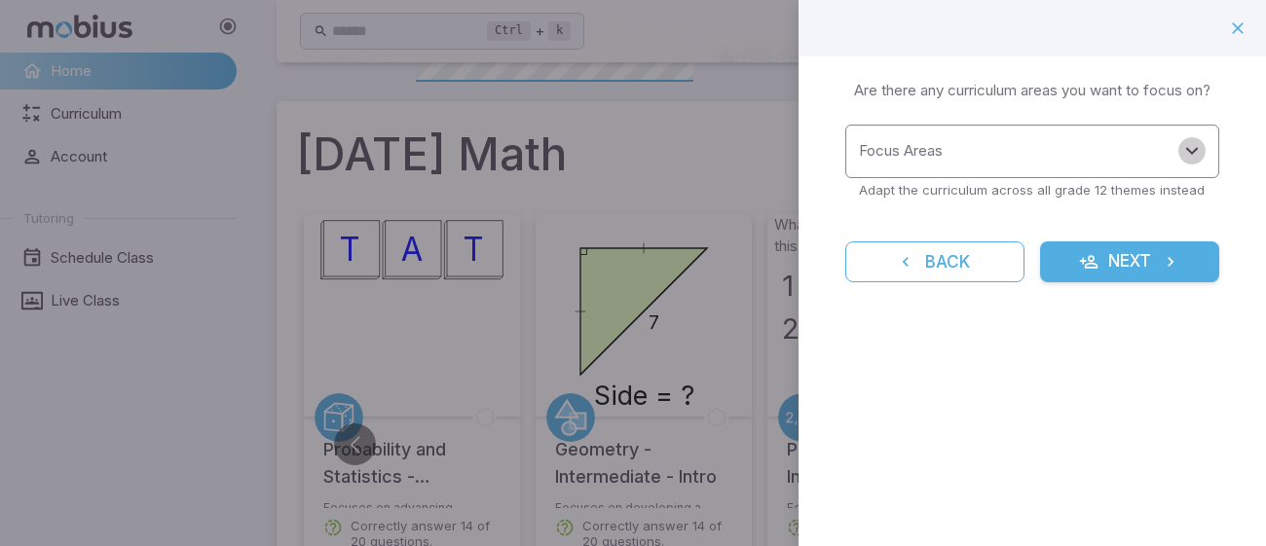
click at [1188, 153] on icon "Open" at bounding box center [1191, 150] width 23 height 23
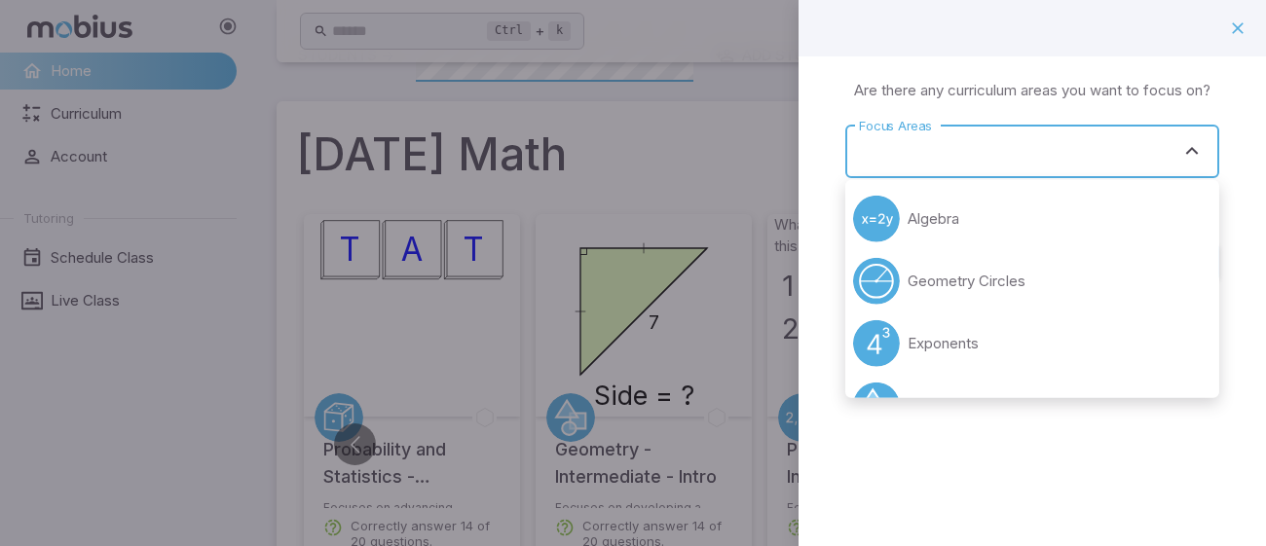
click at [1232, 160] on div "Learning Focus 🔎 Are there any curriculum areas you want to focus on? Focus Are…" at bounding box center [1031, 192] width 467 height 273
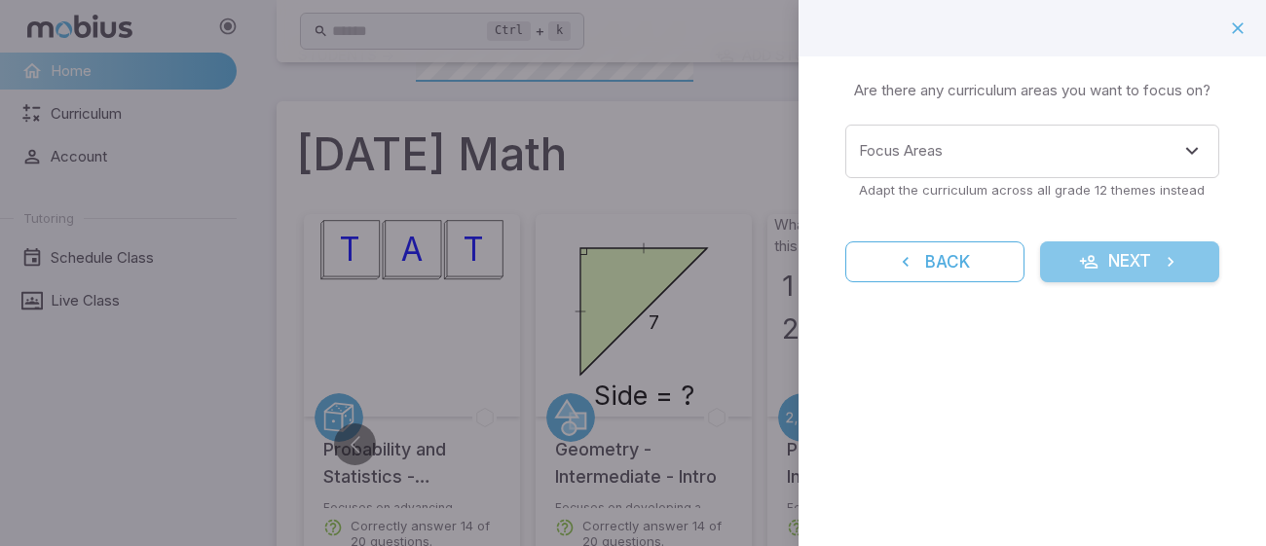
click at [1137, 270] on button "Next" at bounding box center [1129, 261] width 179 height 41
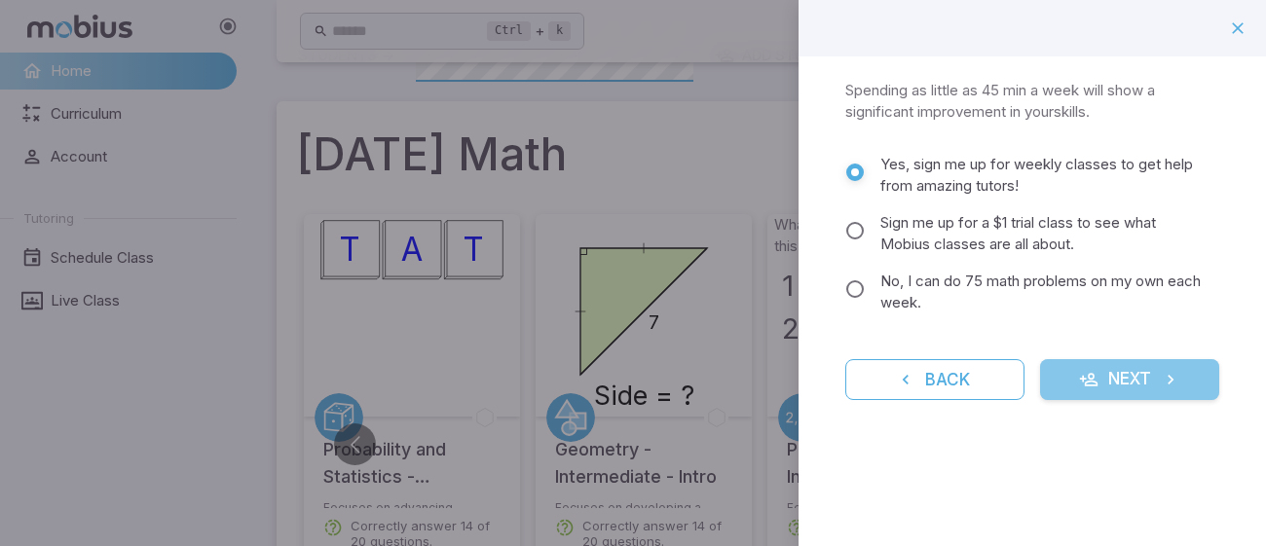
click at [1122, 373] on button "Next" at bounding box center [1129, 379] width 179 height 41
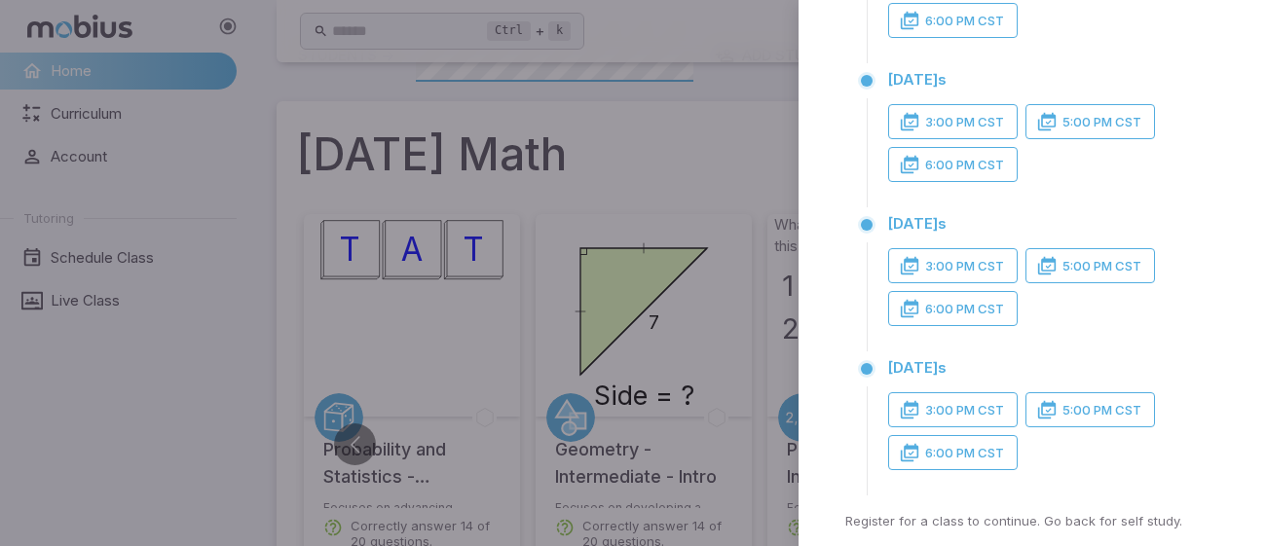
scroll to position [448, 0]
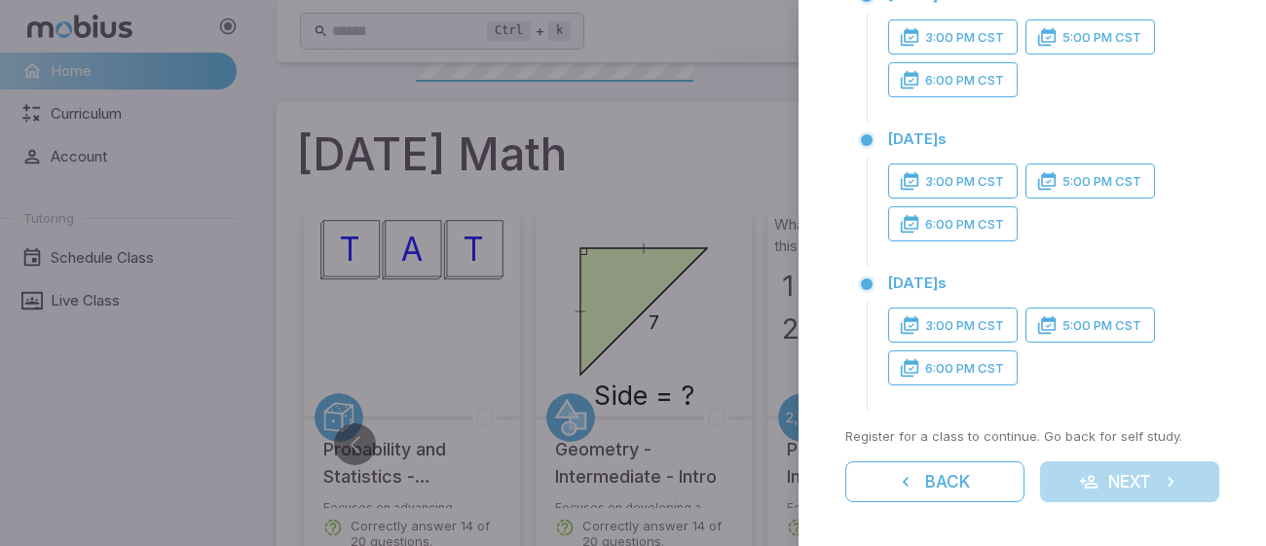
click at [486, 257] on div at bounding box center [633, 273] width 1266 height 546
click at [714, 125] on div at bounding box center [633, 273] width 1266 height 546
click at [953, 480] on button "Back" at bounding box center [934, 482] width 179 height 41
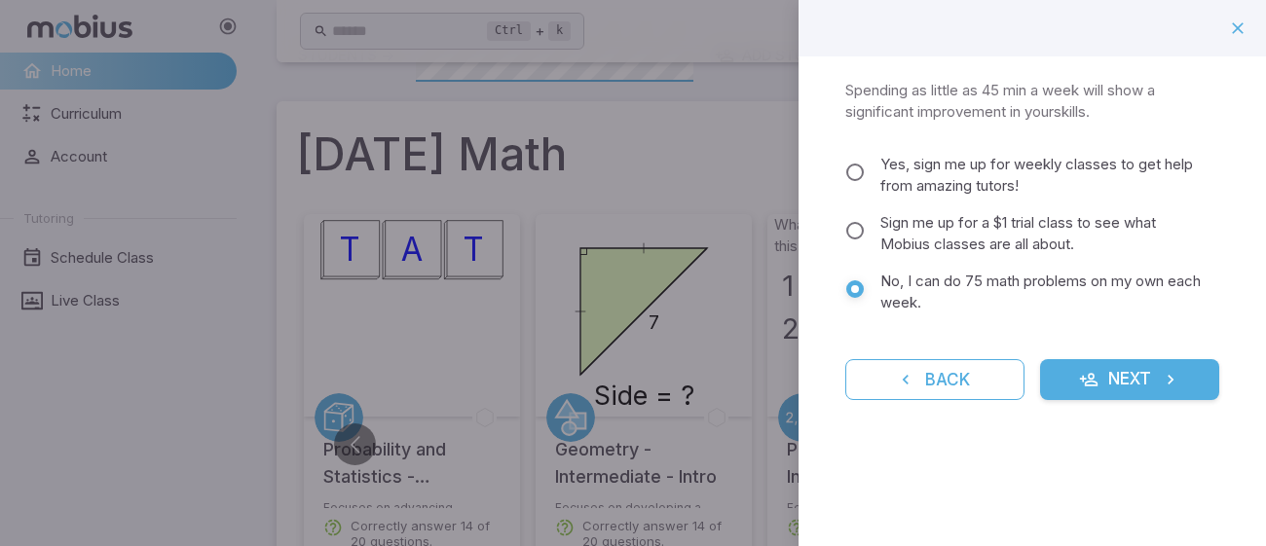
click at [1135, 384] on button "Next" at bounding box center [1129, 379] width 179 height 41
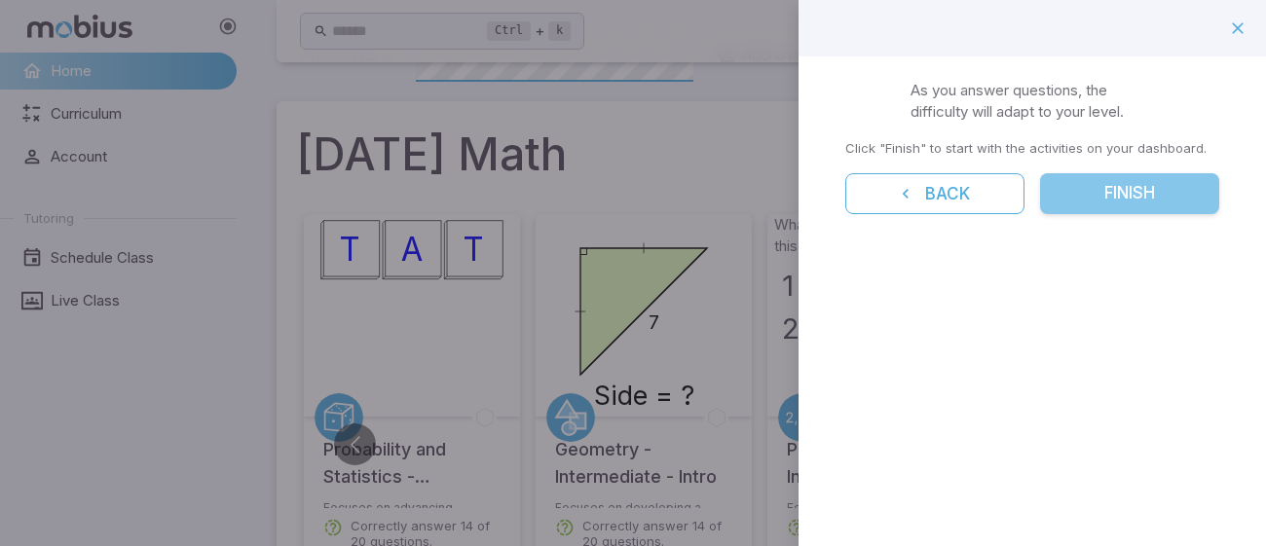
click at [1127, 199] on button "Finish" at bounding box center [1129, 193] width 179 height 41
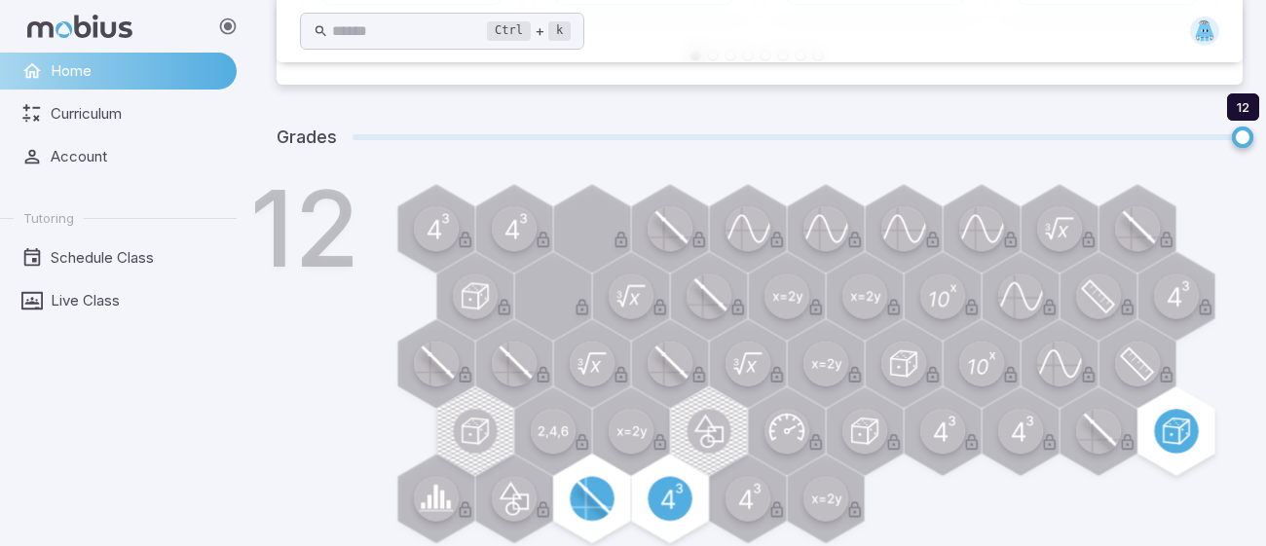
scroll to position [687, 0]
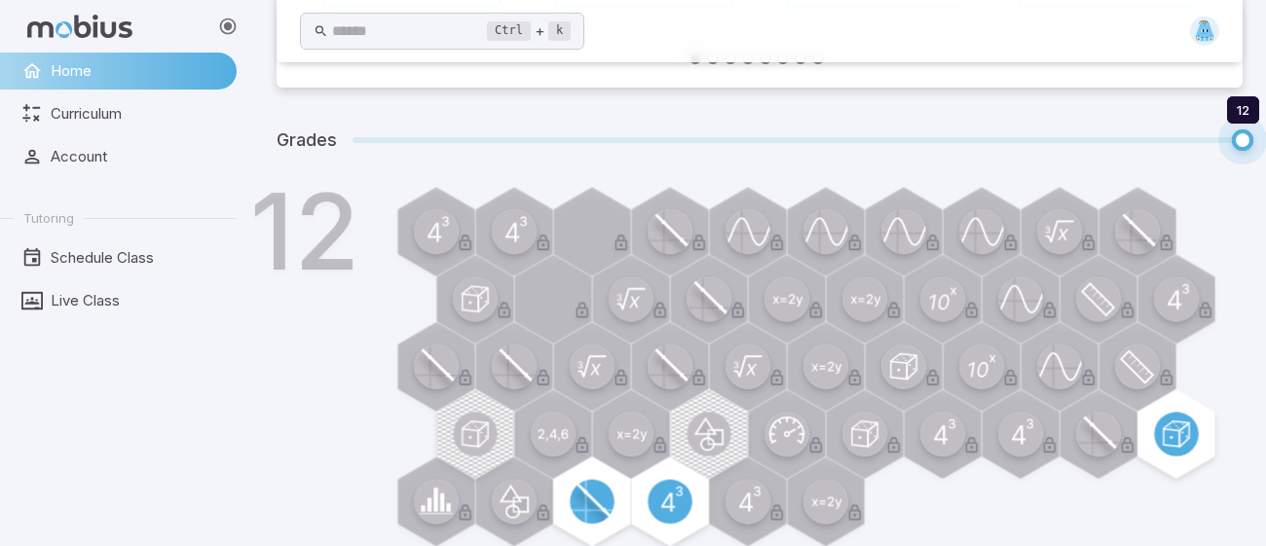
drag, startPoint x: 1242, startPoint y: 146, endPoint x: 1197, endPoint y: 152, distance: 46.1
click at [1197, 152] on span "12 12" at bounding box center [797, 140] width 890 height 25
type input "*"
drag, startPoint x: 1162, startPoint y: 145, endPoint x: 915, endPoint y: 134, distance: 246.6
click at [915, 134] on span "8" at bounding box center [918, 140] width 21 height 21
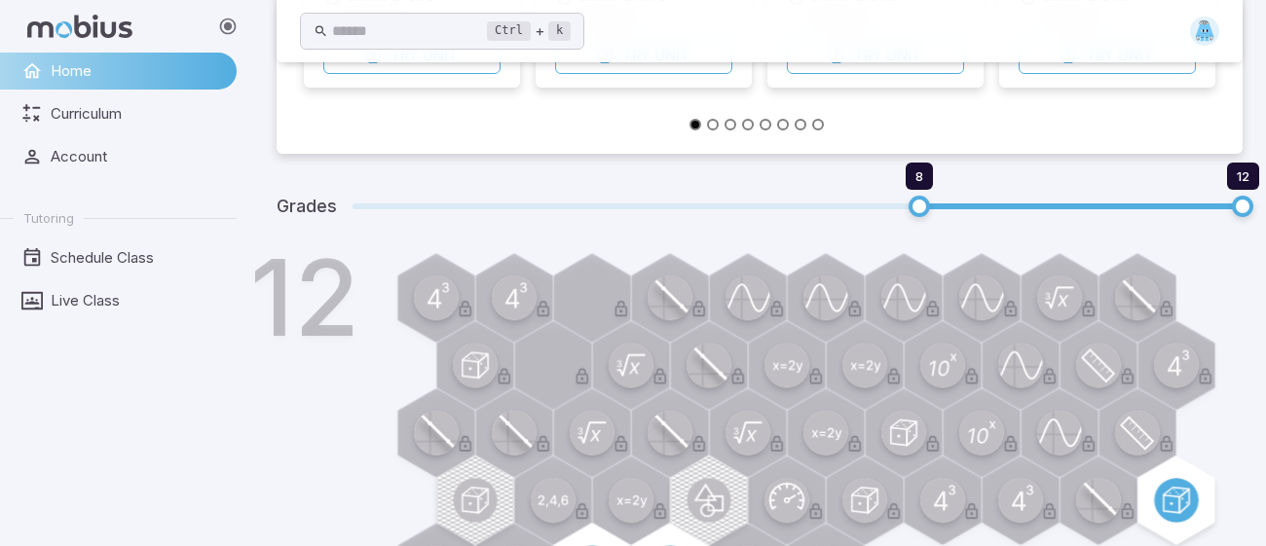
scroll to position [628, 0]
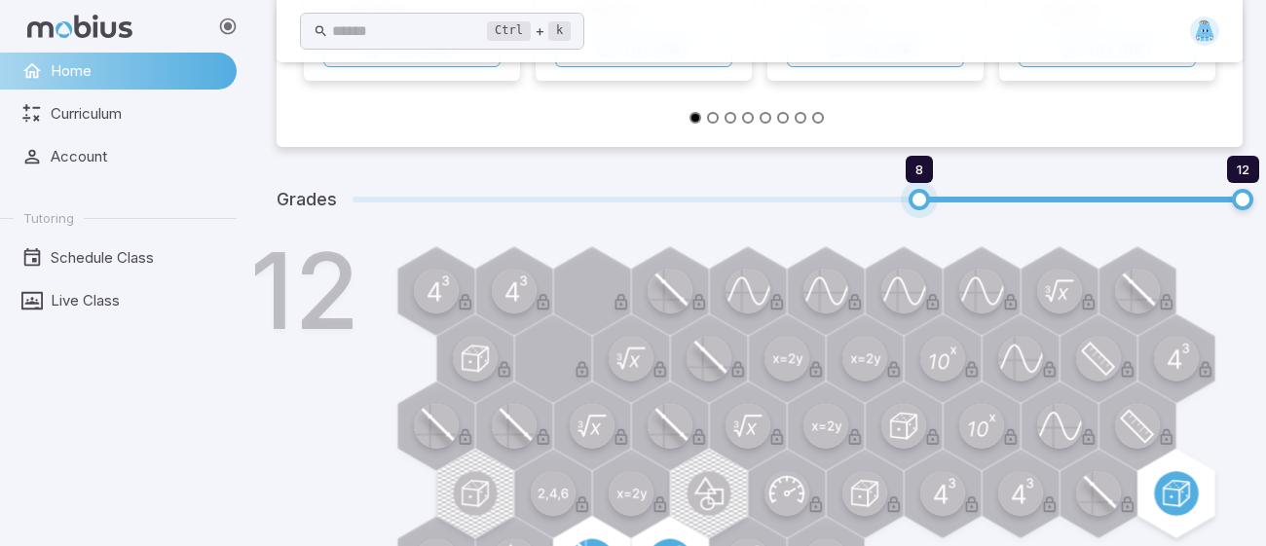
click at [921, 203] on span "8" at bounding box center [918, 199] width 21 height 21
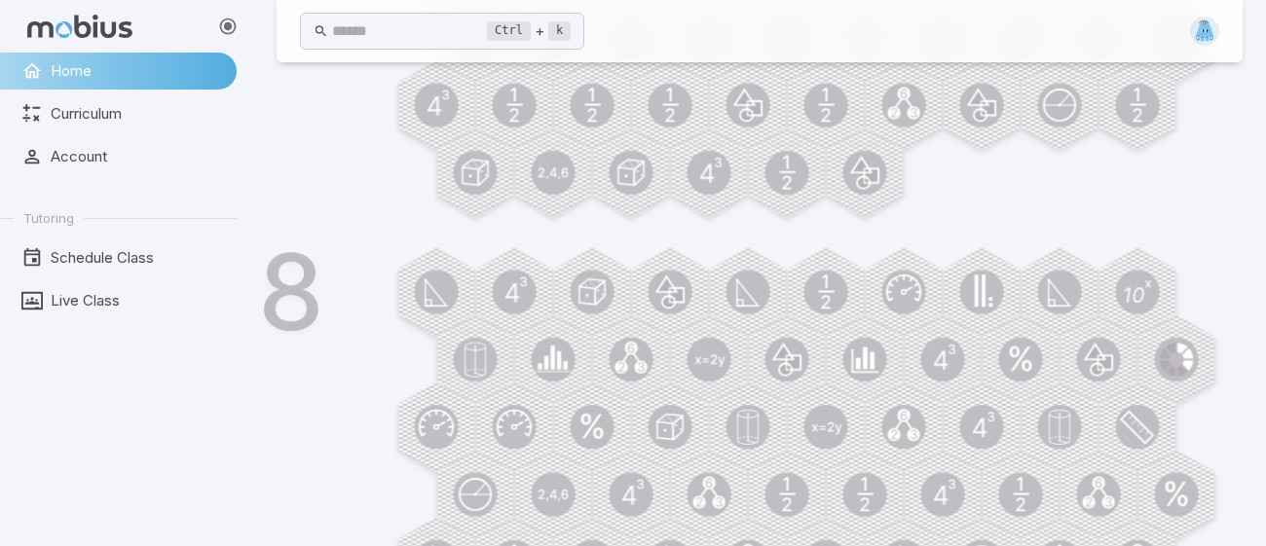
scroll to position [2621, 0]
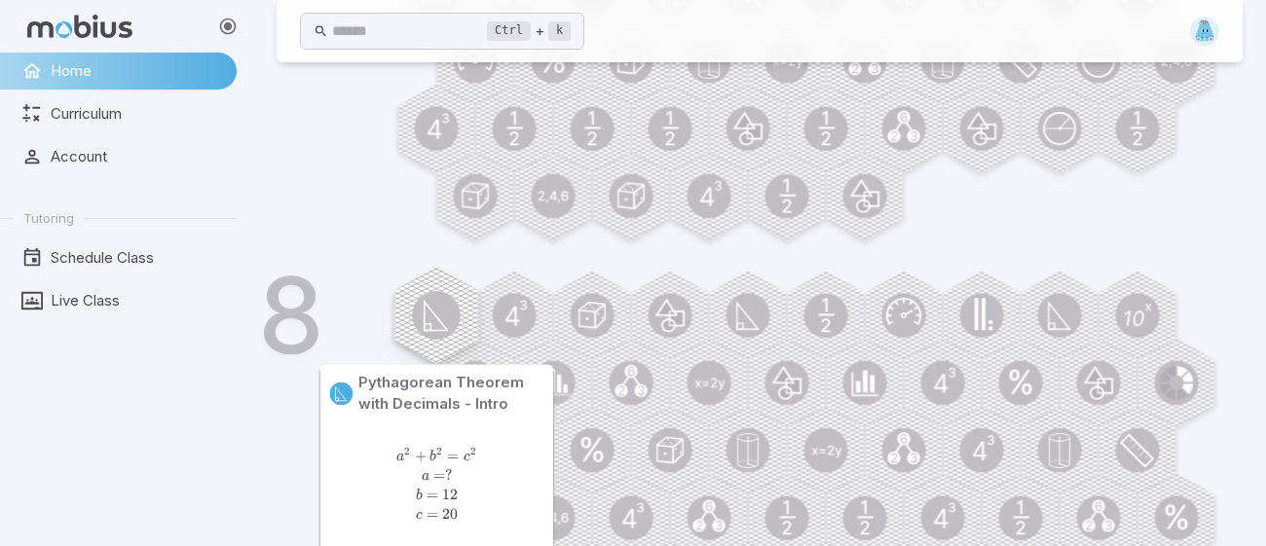
click at [431, 337] on circle at bounding box center [436, 315] width 49 height 49
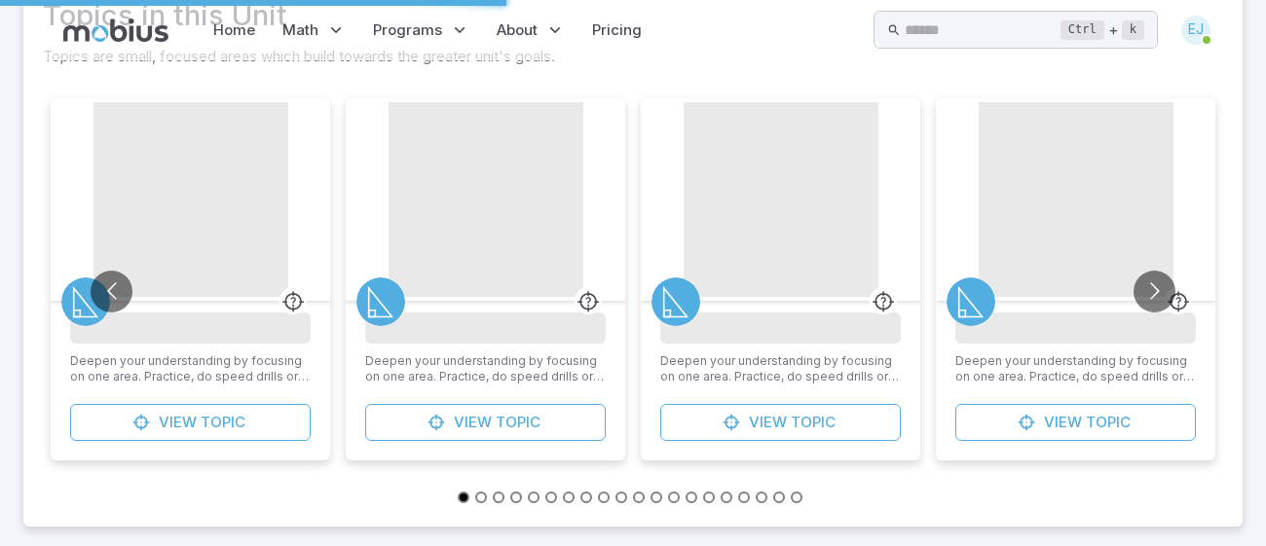
scroll to position [0, 0]
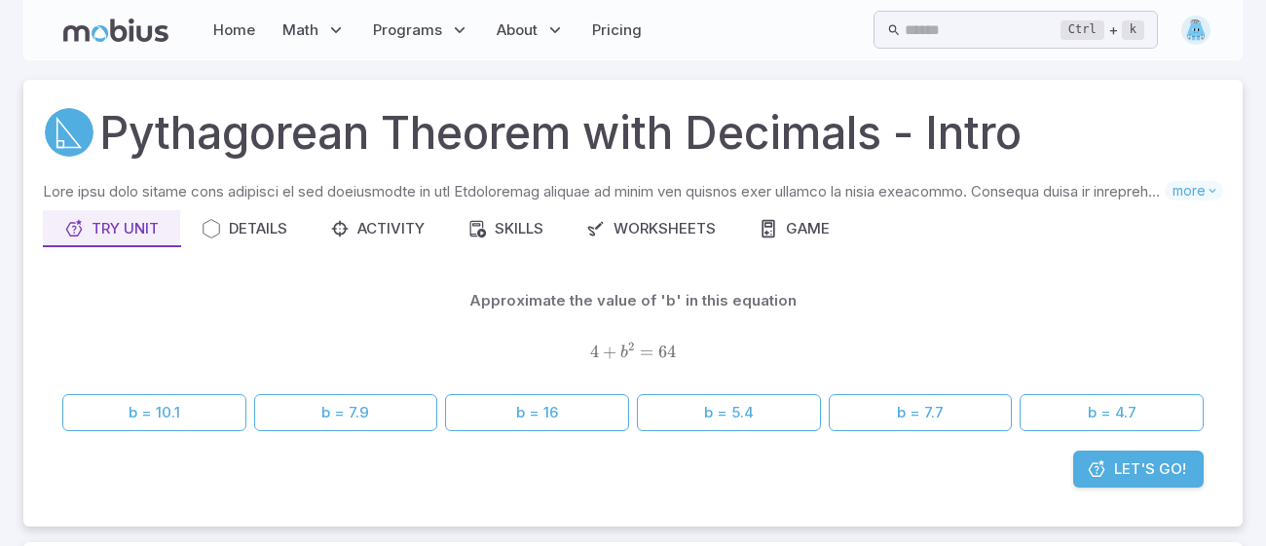
click at [431, 337] on div "4 + b 2 = 64 4 + b^2 = 64 4 + b 2 = 64" at bounding box center [632, 353] width 1141 height 52
click at [905, 39] on input "text" at bounding box center [983, 30] width 156 height 38
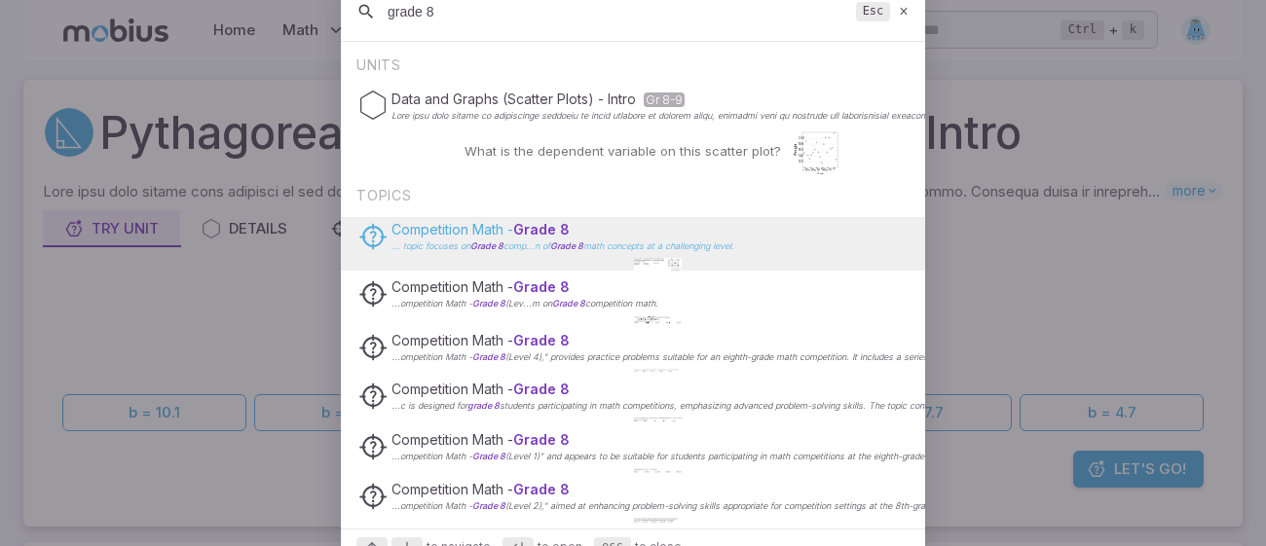
type input "grade 8"
click at [537, 232] on span "Grade 8" at bounding box center [541, 229] width 56 height 17
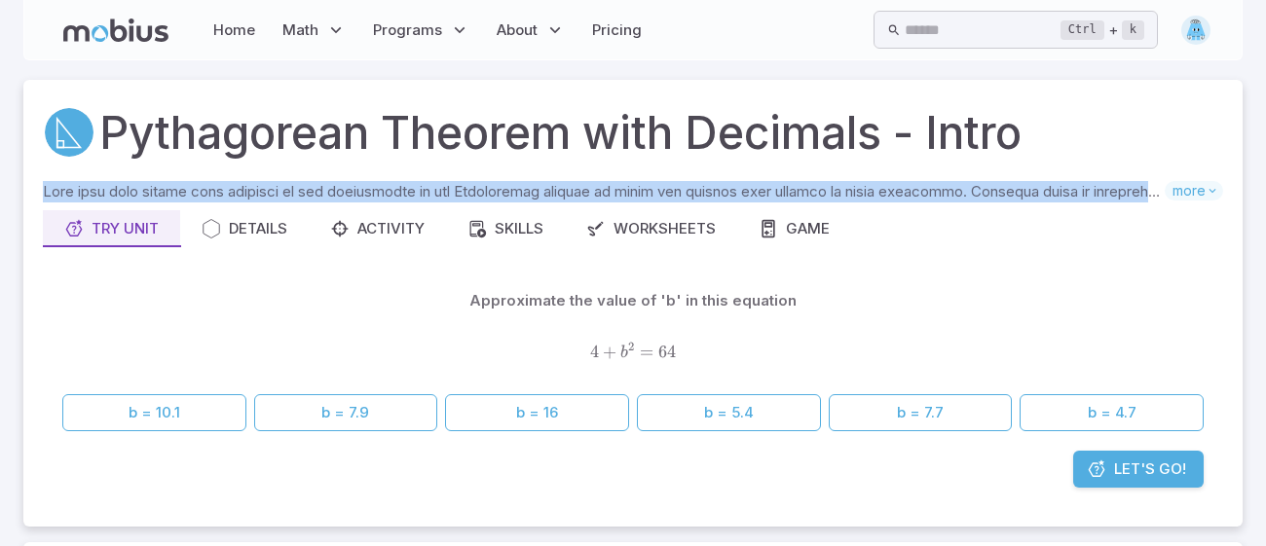
drag, startPoint x: 1262, startPoint y: 125, endPoint x: 1254, endPoint y: 183, distance: 58.9
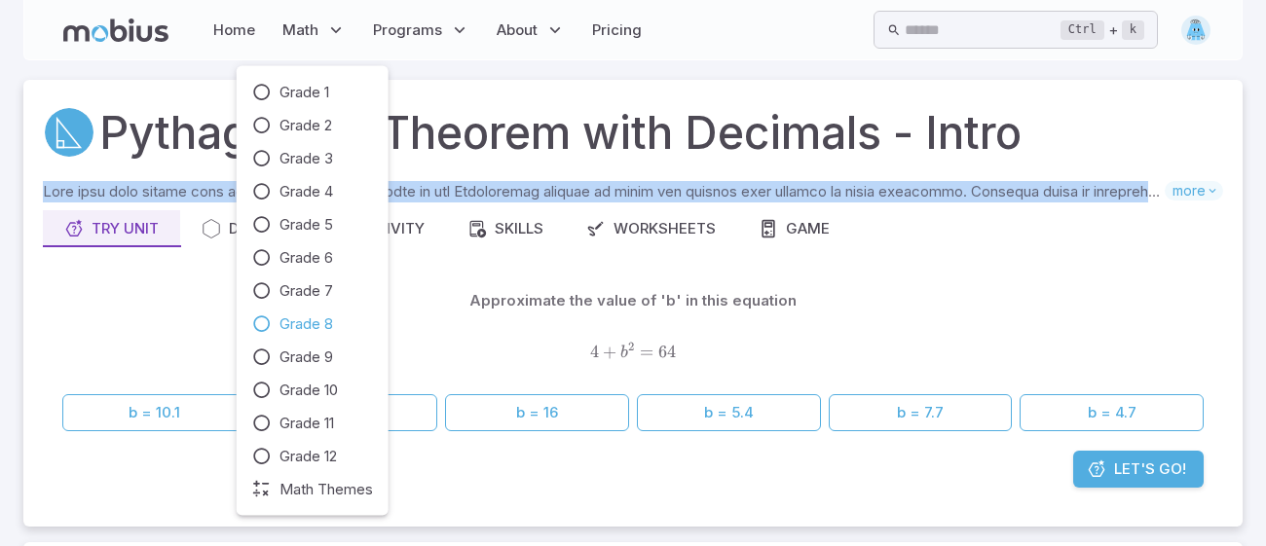
click at [263, 329] on icon at bounding box center [261, 324] width 19 height 19
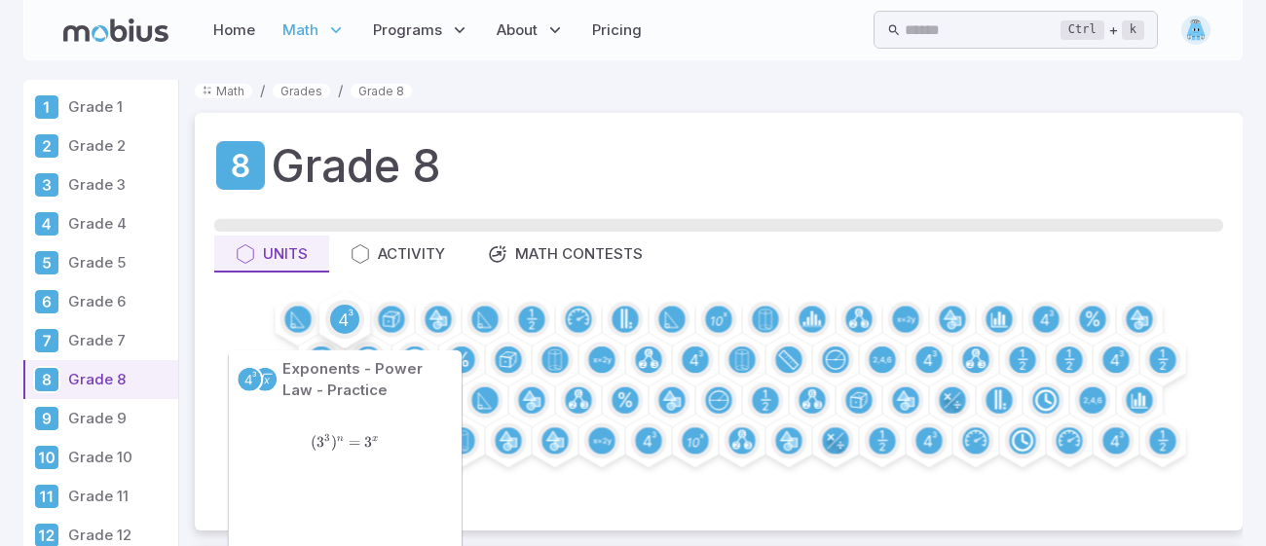
click at [343, 319] on circle at bounding box center [344, 319] width 29 height 29
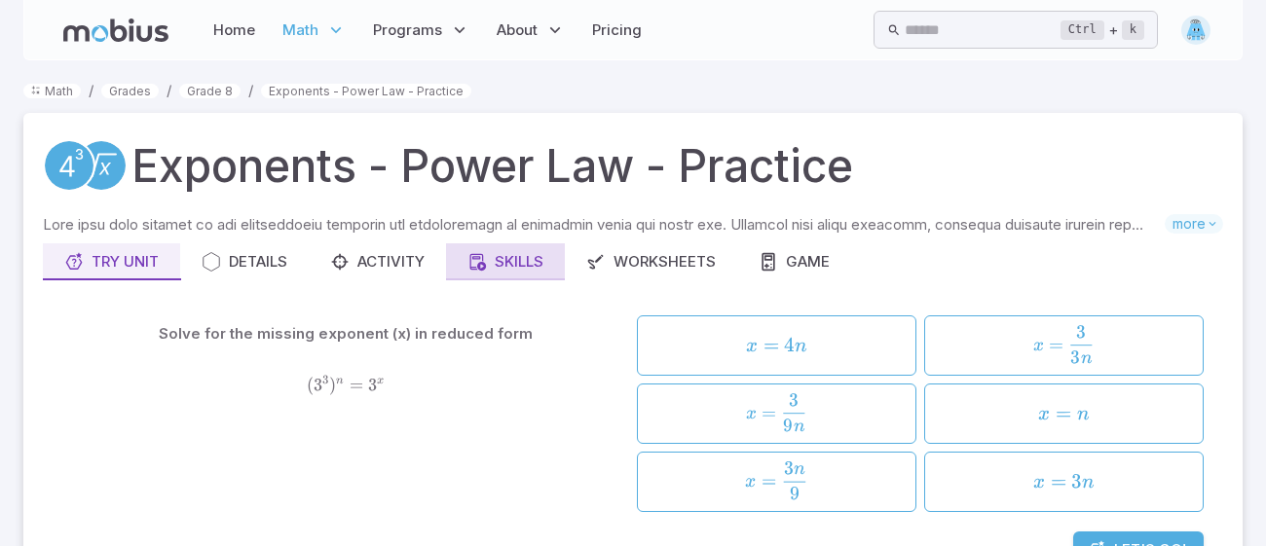
click at [492, 262] on div "Skills" at bounding box center [505, 261] width 76 height 21
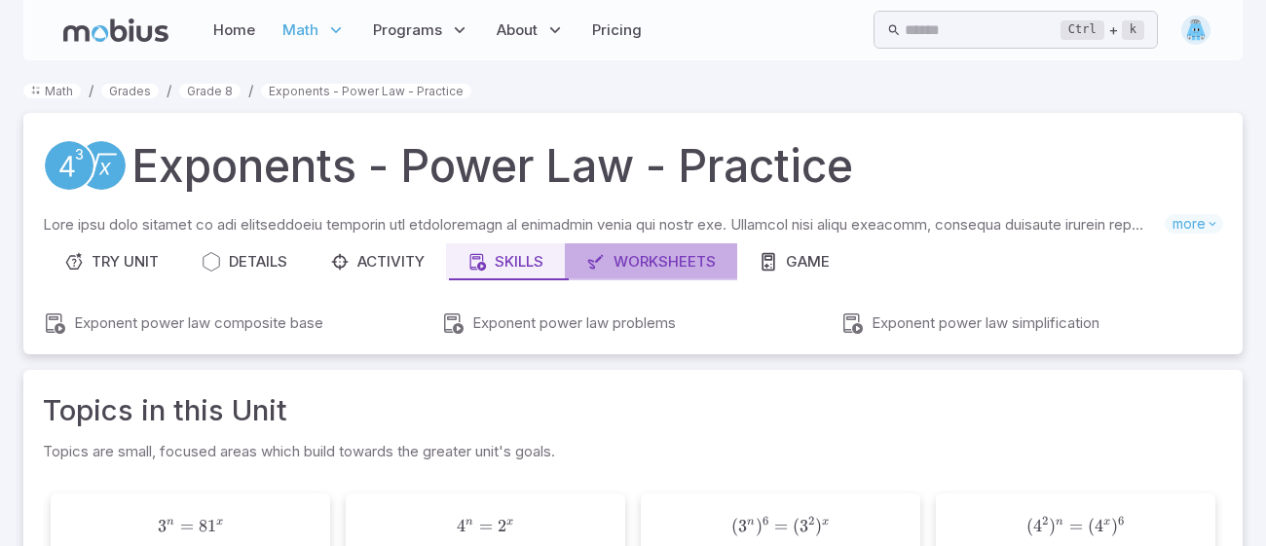
click at [651, 271] on div "Worksheets" at bounding box center [651, 261] width 130 height 21
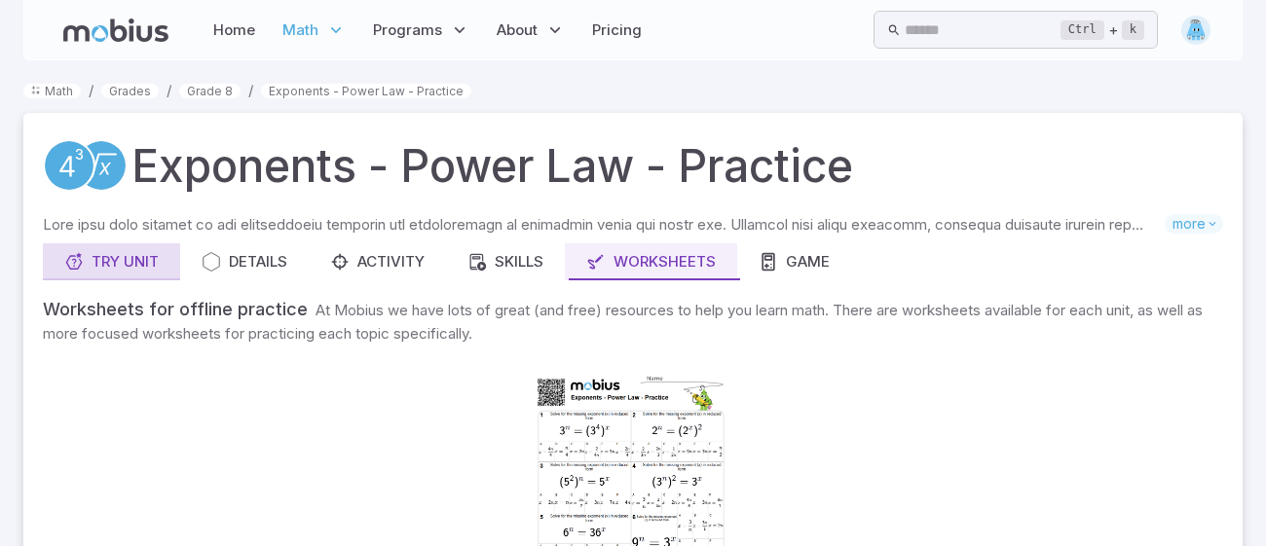
click at [70, 268] on icon "button" at bounding box center [73, 261] width 19 height 19
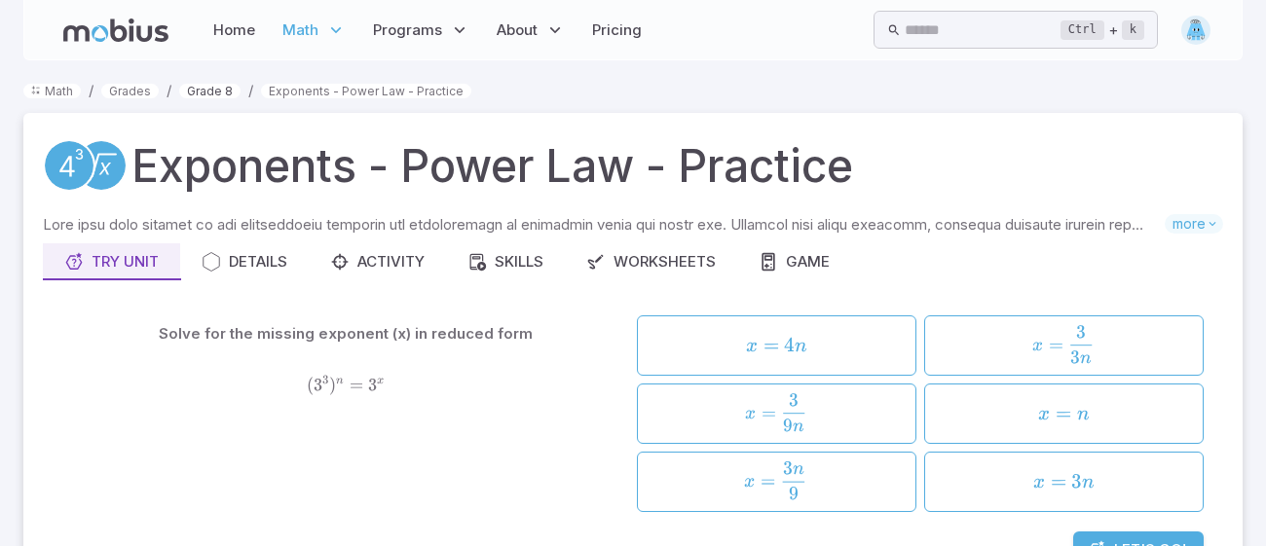
click at [212, 93] on link "Grade 8" at bounding box center [209, 91] width 61 height 15
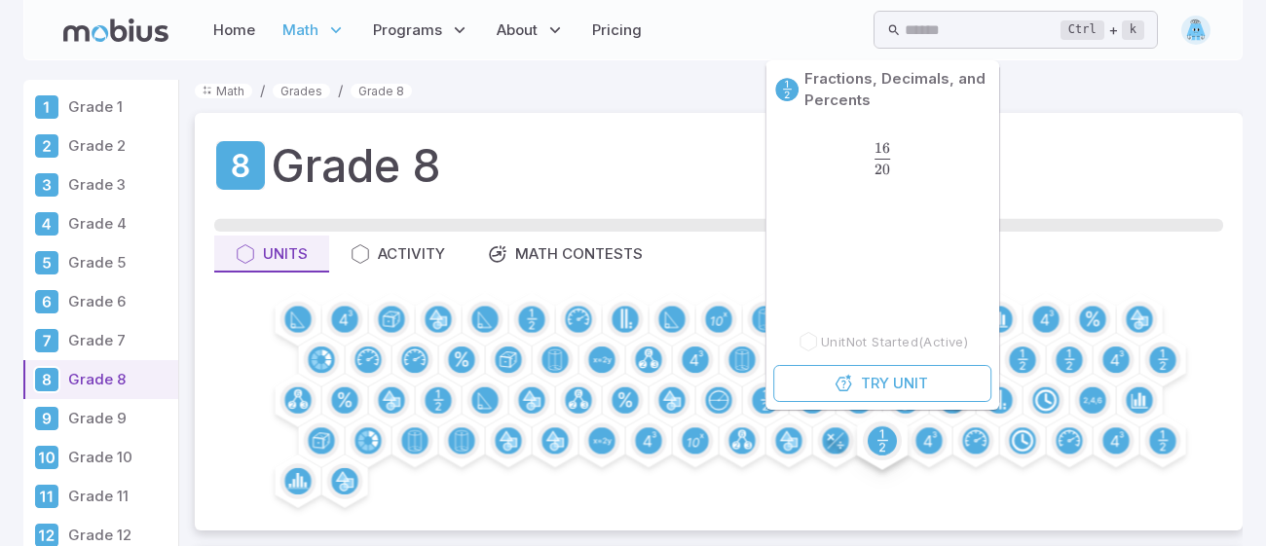
click at [880, 445] on circle at bounding box center [882, 440] width 29 height 29
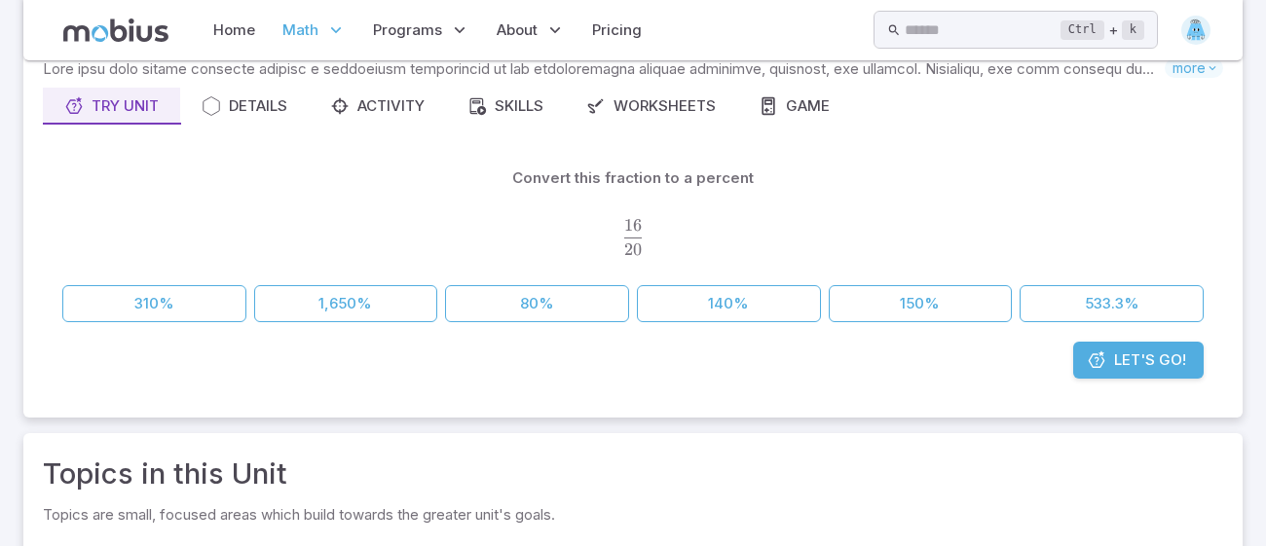
scroll to position [158, 0]
